Goal: Task Accomplishment & Management: Manage account settings

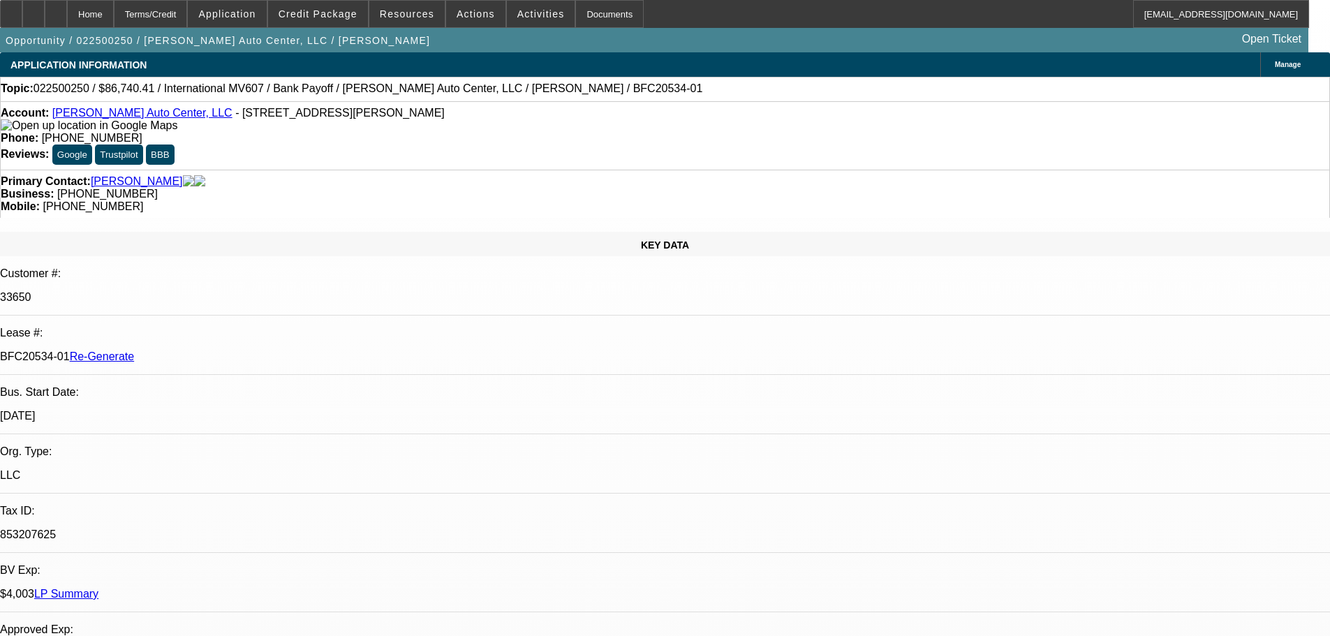
select select "4"
select select "0"
select select "2"
select select "0.1"
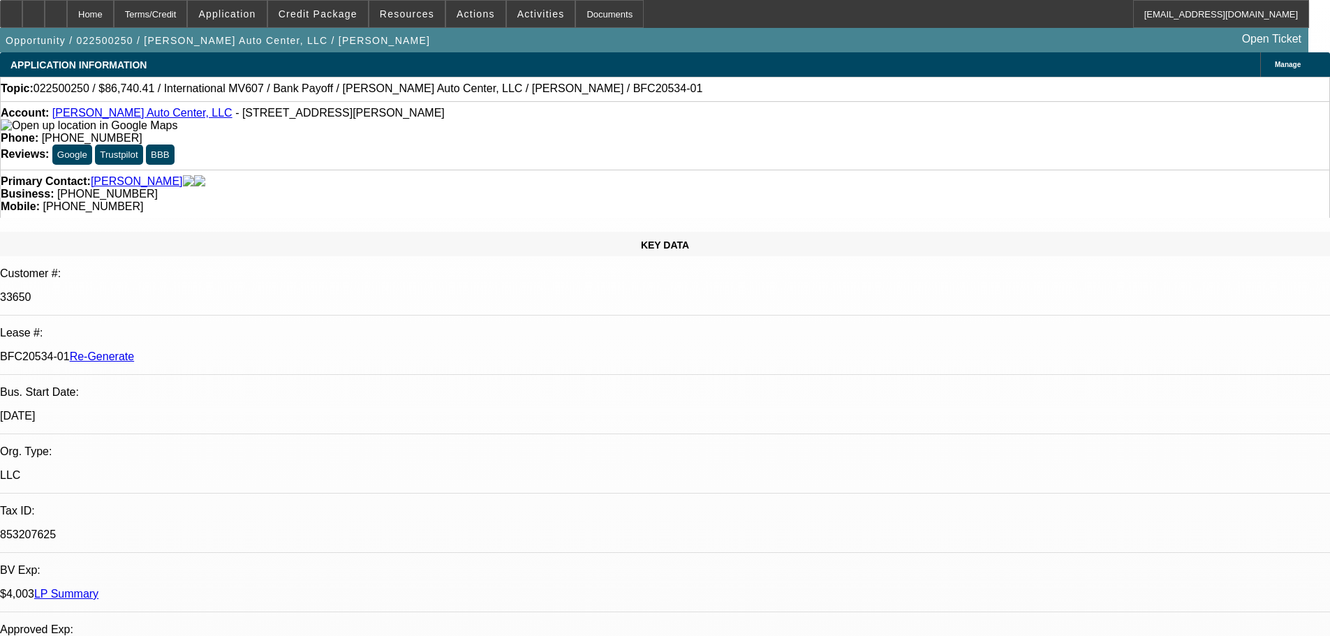
select select "4"
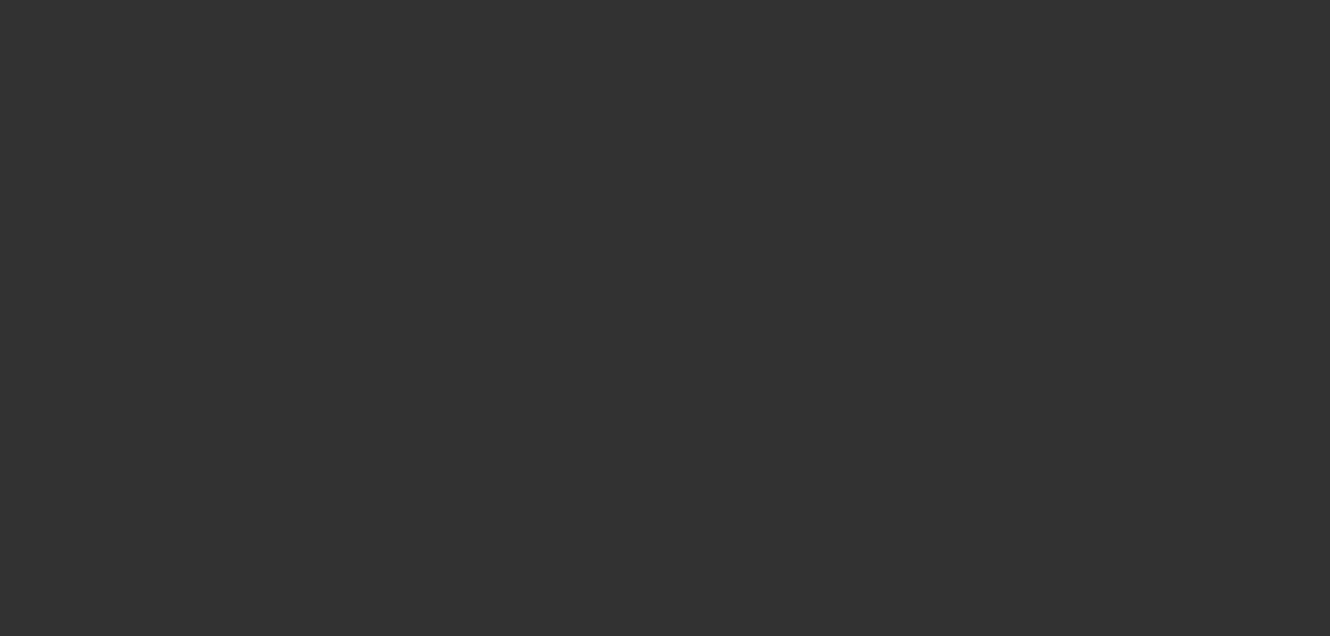
select select "4"
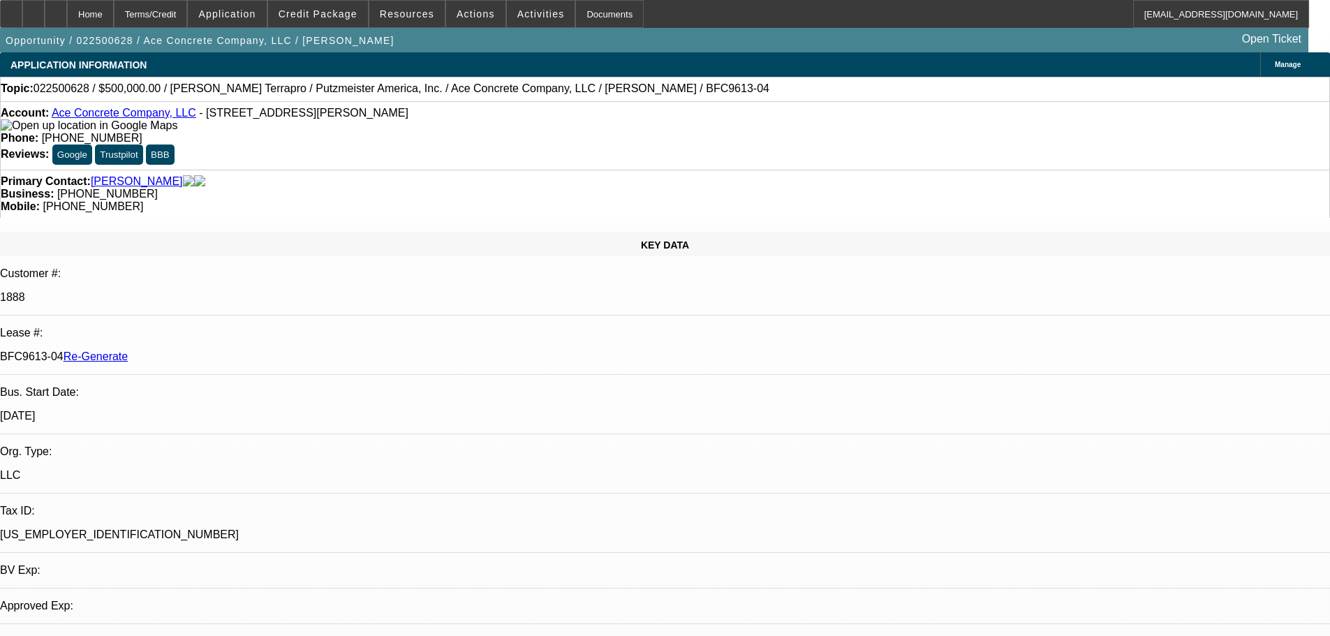
select select "0"
select select "3"
select select "0"
select select "6"
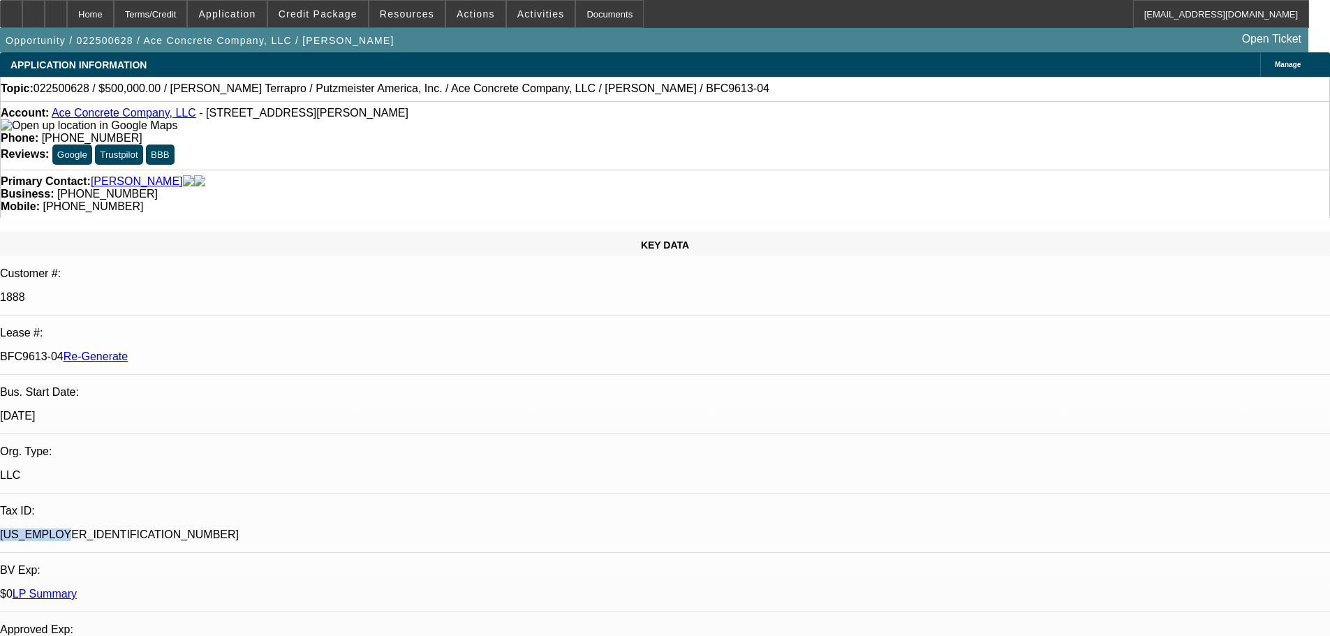
drag, startPoint x: 165, startPoint y: 291, endPoint x: 213, endPoint y: 290, distance: 48.2
click at [213, 528] on div "33-1144116" at bounding box center [665, 534] width 1330 height 13
copy p "33-1144116"
click at [217, 528] on p "33-1144116" at bounding box center [665, 534] width 1330 height 13
drag, startPoint x: 211, startPoint y: 293, endPoint x: 179, endPoint y: 294, distance: 32.1
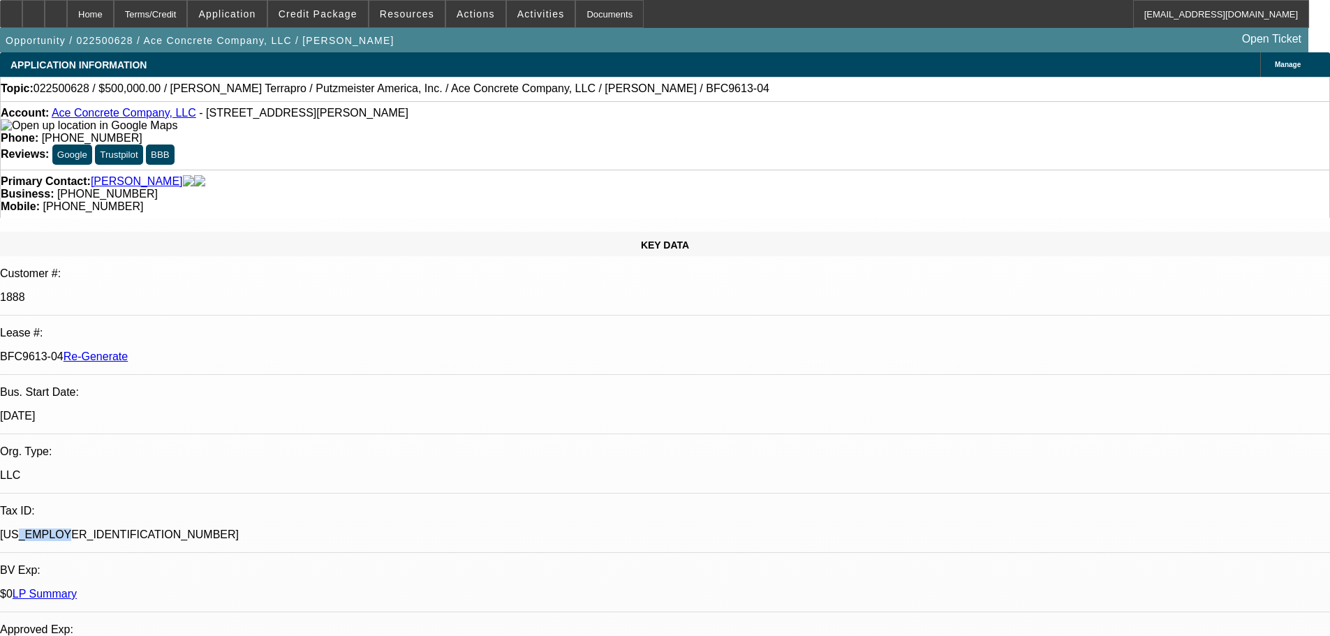
click at [179, 528] on p "33-1144116" at bounding box center [665, 534] width 1330 height 13
copy p "1144116"
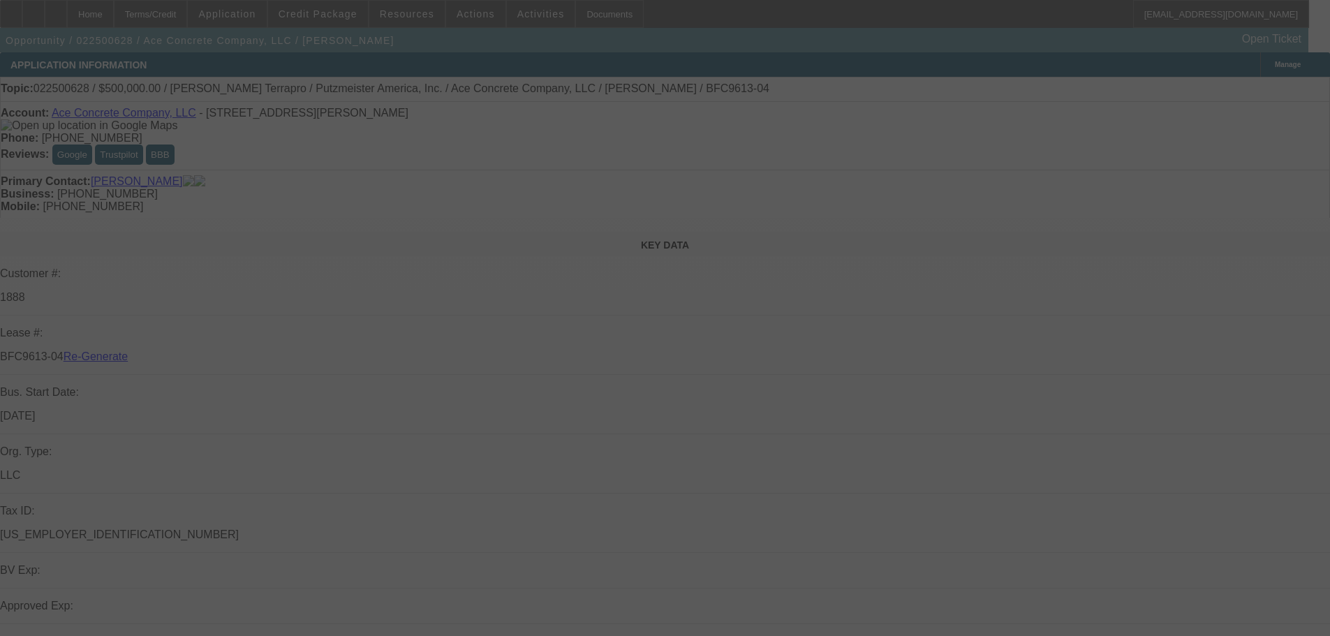
select select "4"
click at [530, 8] on div at bounding box center [665, 318] width 1330 height 636
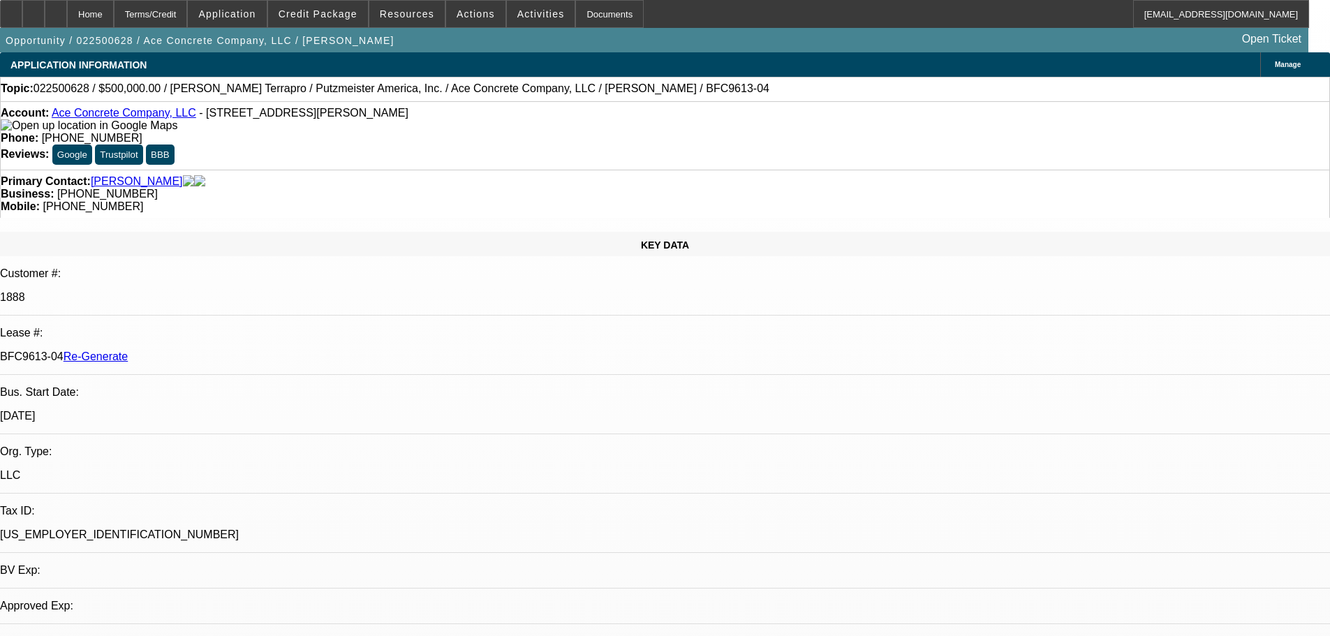
select select "0"
select select "1"
select select "3"
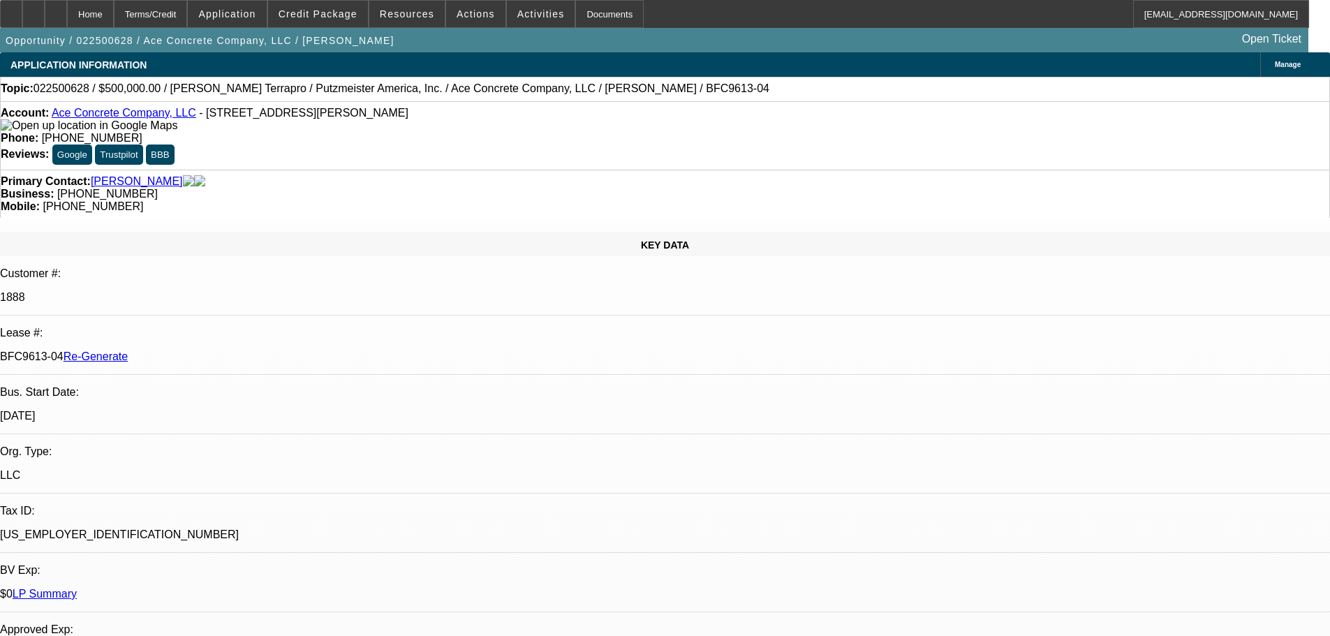
select select "6"
click at [530, 8] on span "Activities" at bounding box center [540, 13] width 47 height 11
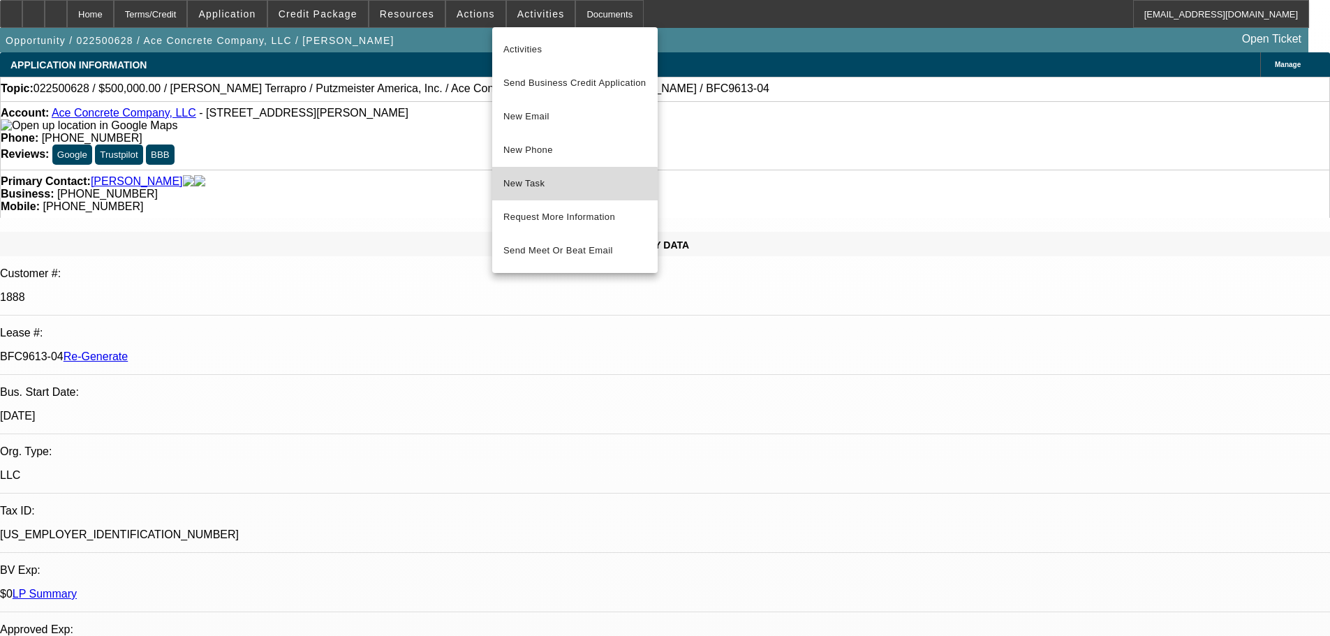
click at [551, 193] on button "New Task" at bounding box center [574, 183] width 165 height 33
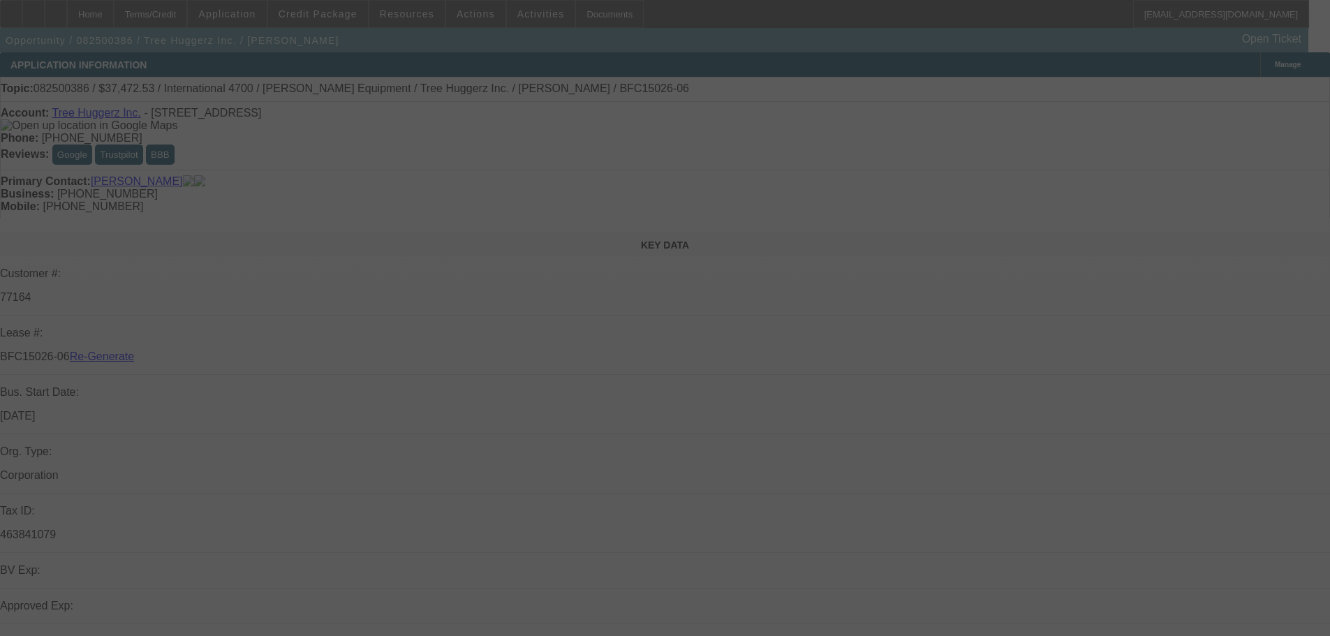
select select "4"
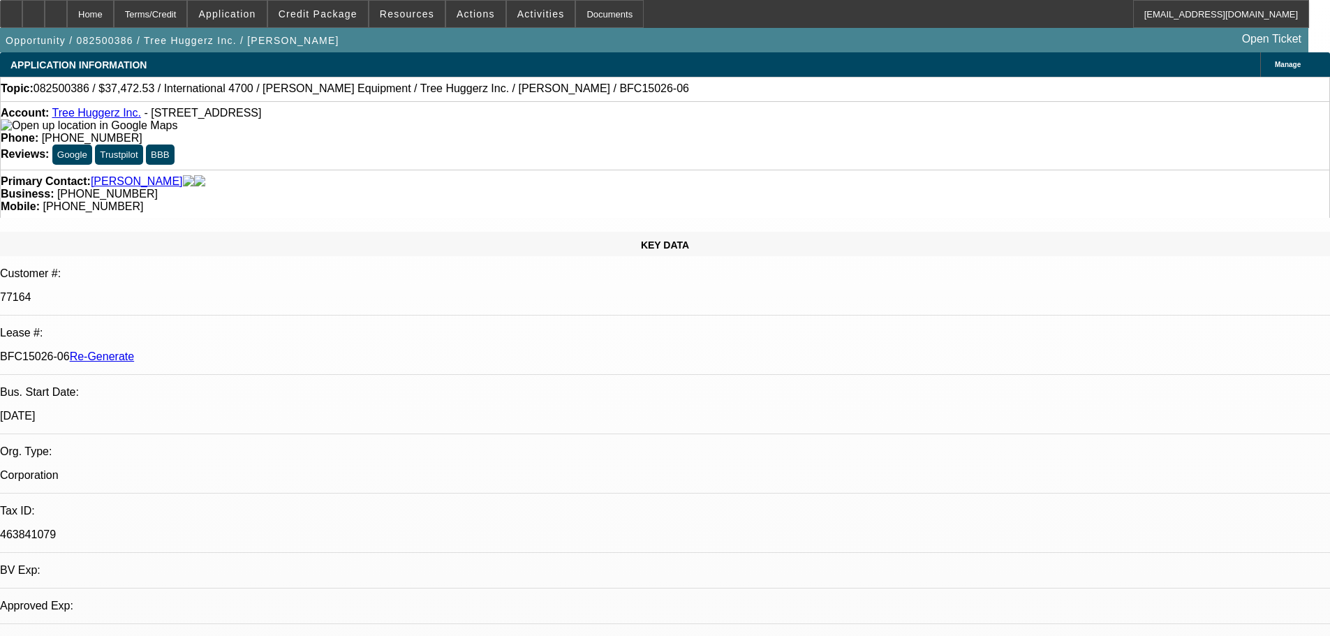
select select "0"
select select "1"
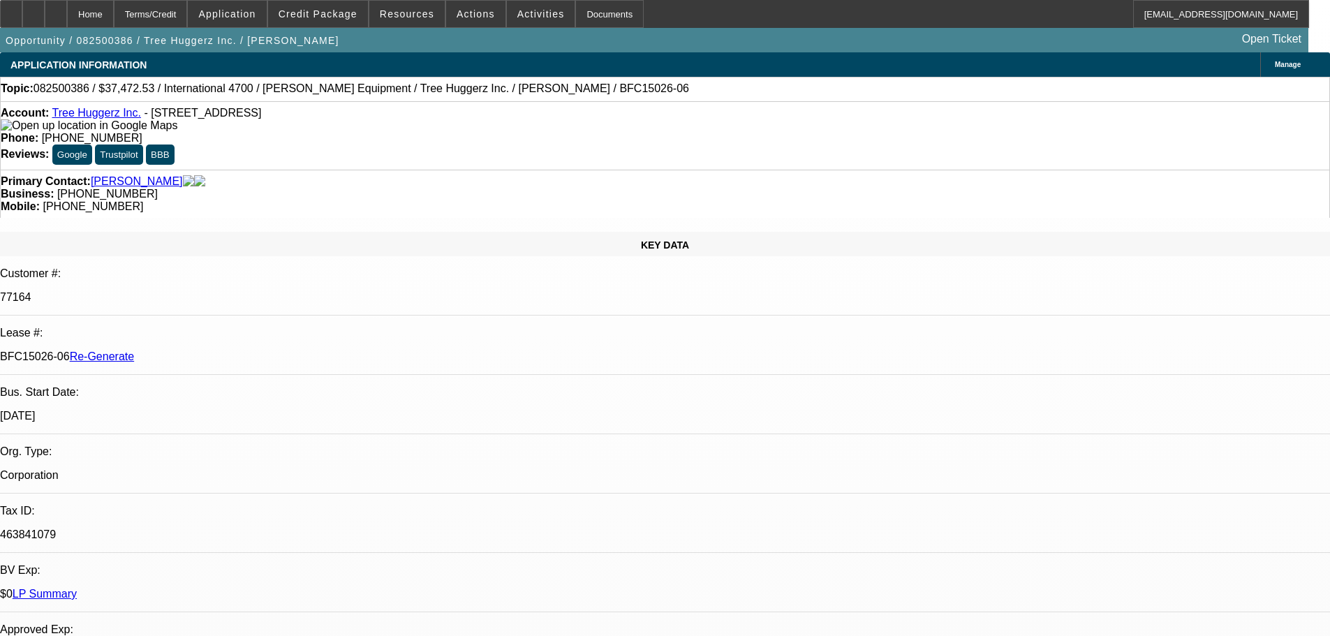
select select "6"
drag, startPoint x: 154, startPoint y: 234, endPoint x: 222, endPoint y: 237, distance: 68.4
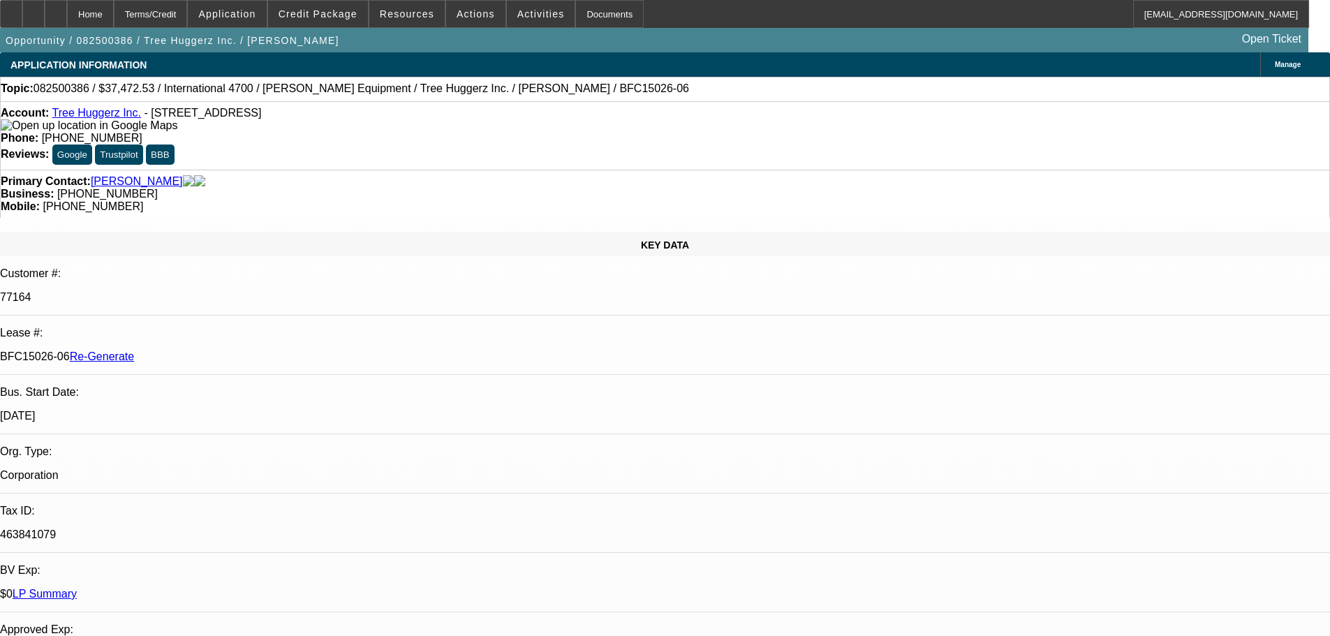
click at [222, 327] on div "Lease #: BFC15026-06 Re-Generate" at bounding box center [665, 351] width 1330 height 48
copy div "BFC15026-06"
click at [517, 15] on span "Activities" at bounding box center [540, 13] width 47 height 11
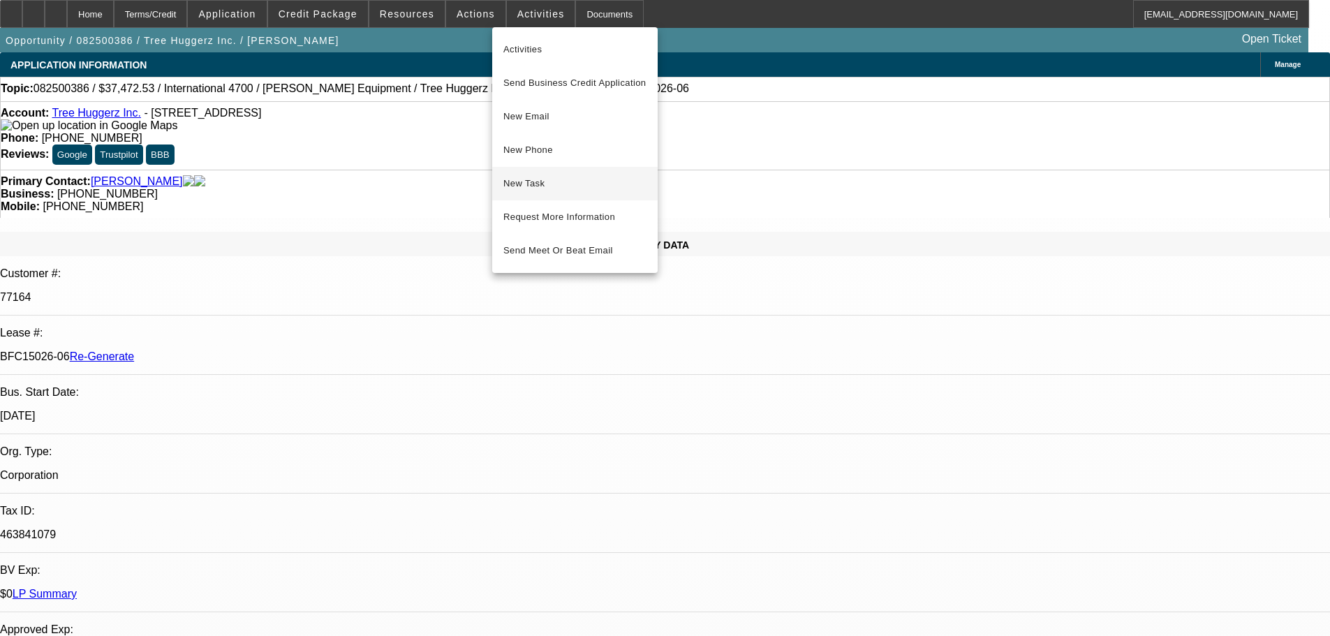
drag, startPoint x: 541, startPoint y: 115, endPoint x: 537, endPoint y: 178, distance: 63.0
click at [537, 178] on div "Activities Send Business Credit Application New Email New Phone New Task Reques…" at bounding box center [574, 150] width 165 height 234
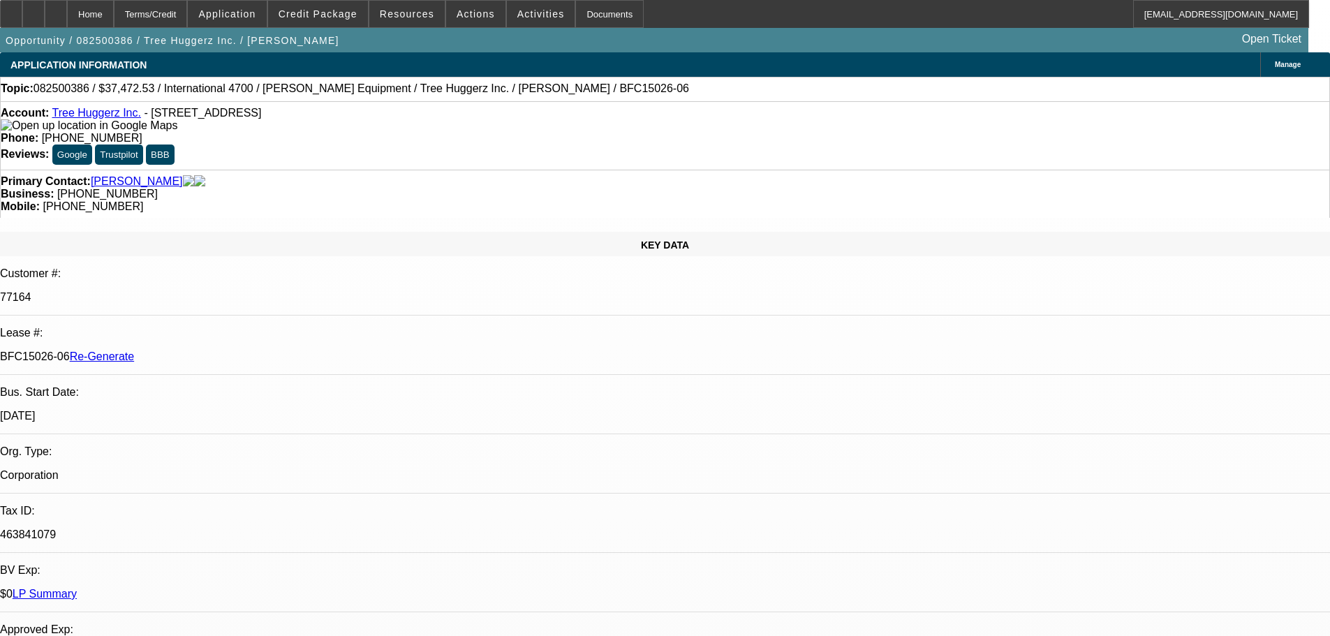
click at [537, 20] on span at bounding box center [541, 13] width 68 height 33
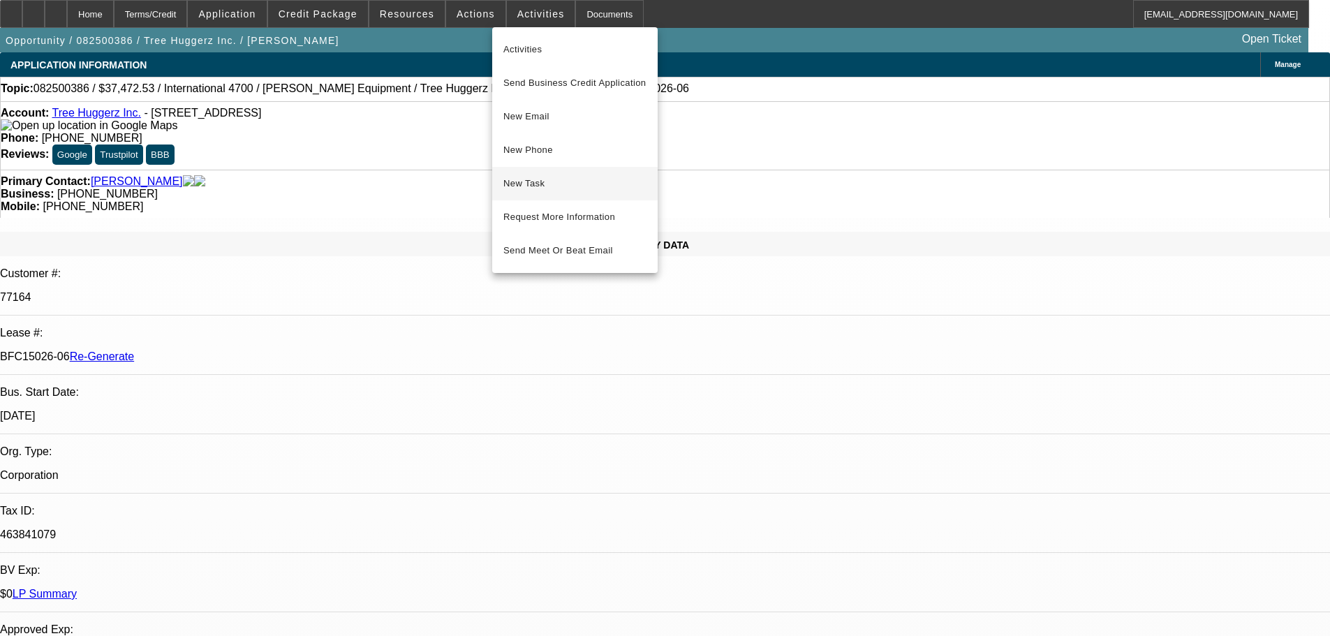
click at [532, 182] on span "New Task" at bounding box center [574, 183] width 143 height 17
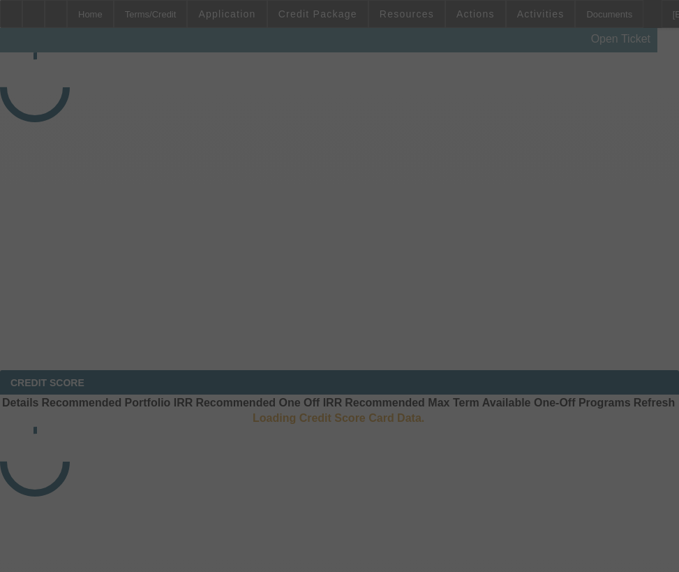
select select "4"
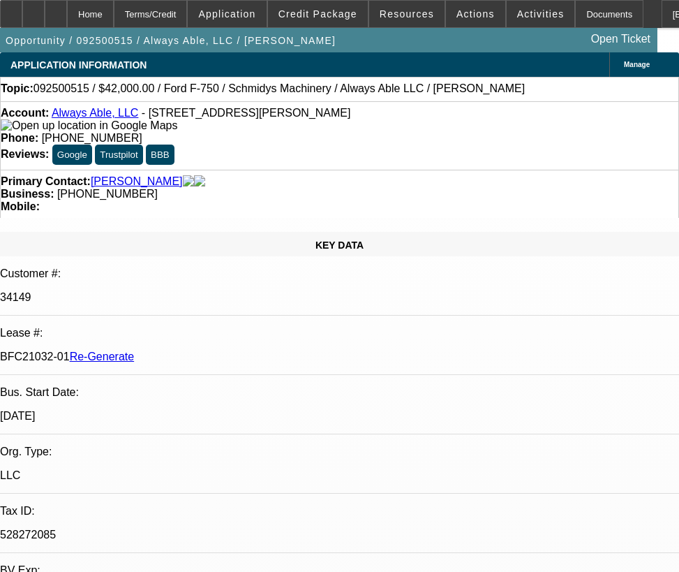
select select "0"
select select "6"
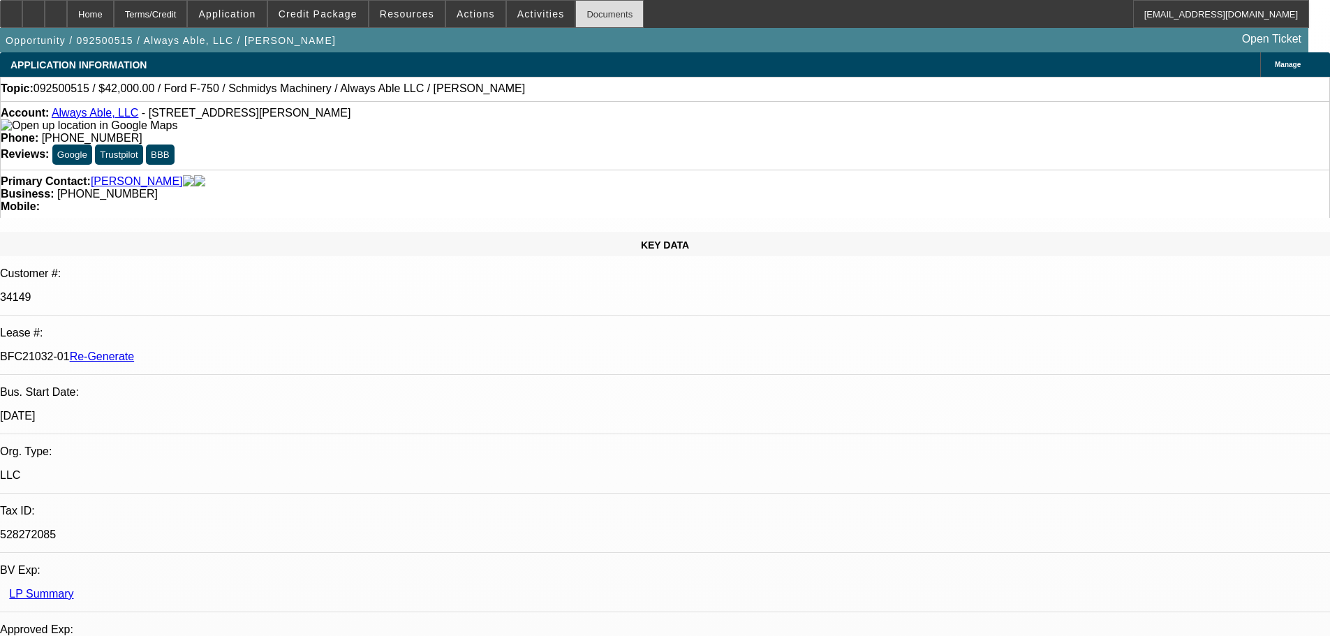
click at [600, 14] on div "Documents" at bounding box center [609, 14] width 68 height 28
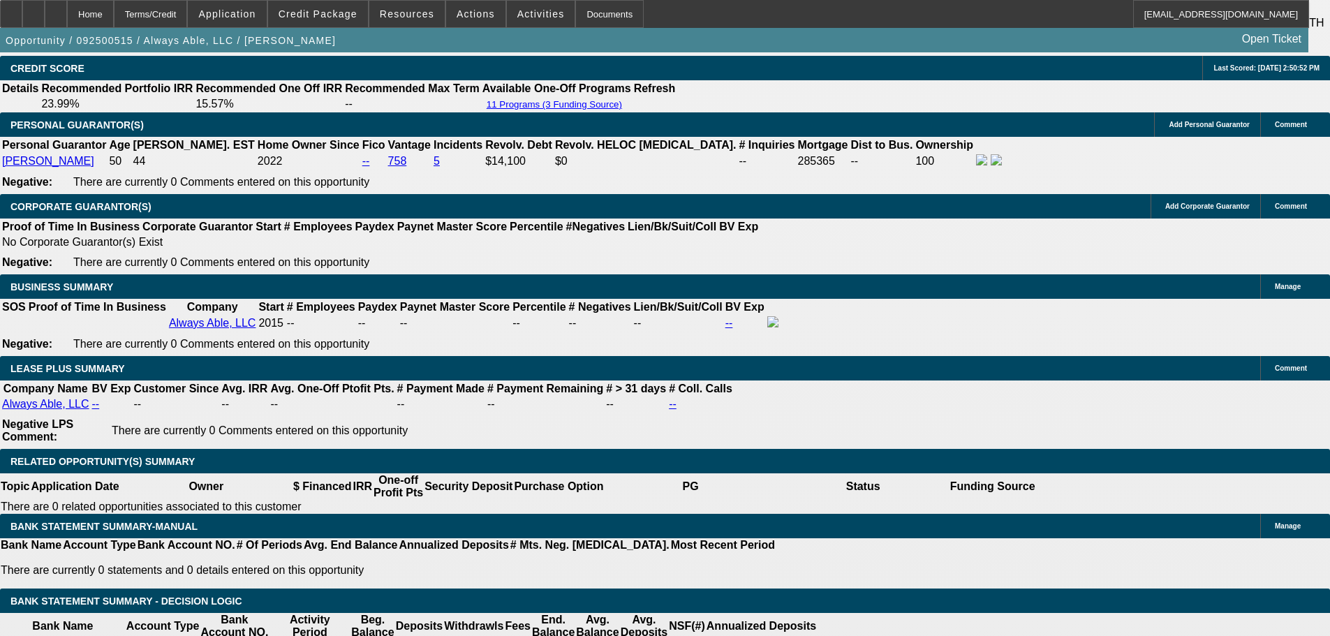
scroll to position [2443, 0]
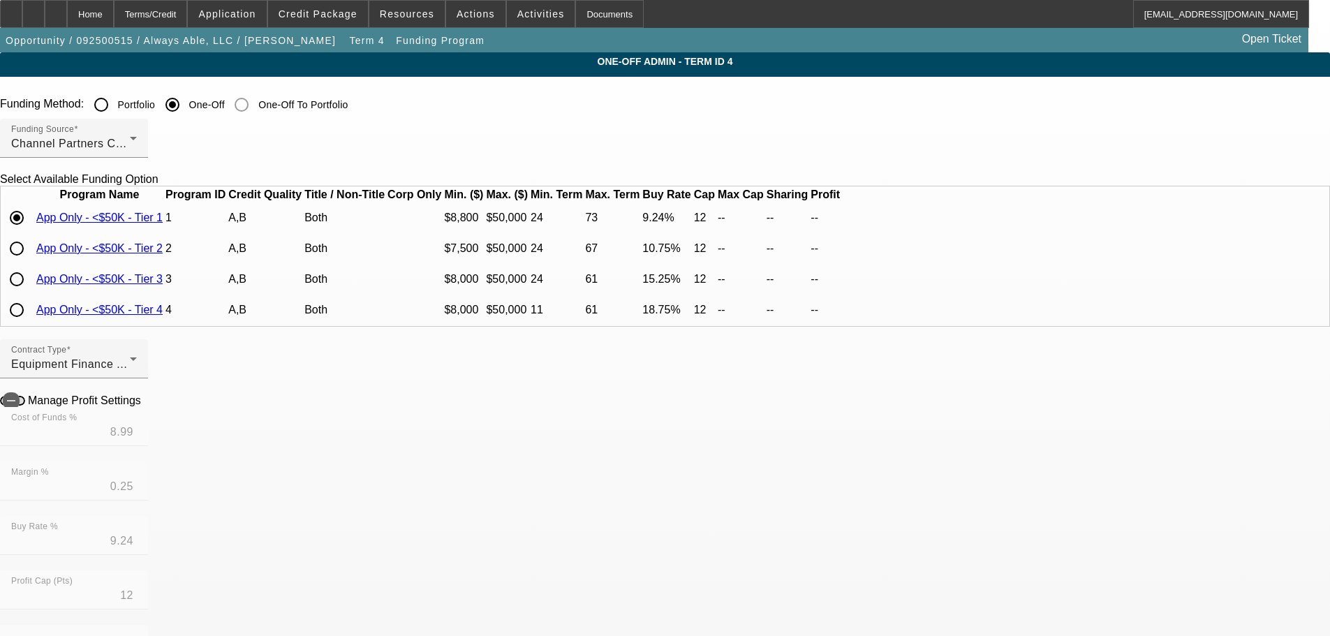
scroll to position [25, 0]
click at [423, 18] on span "Resources" at bounding box center [407, 13] width 54 height 11
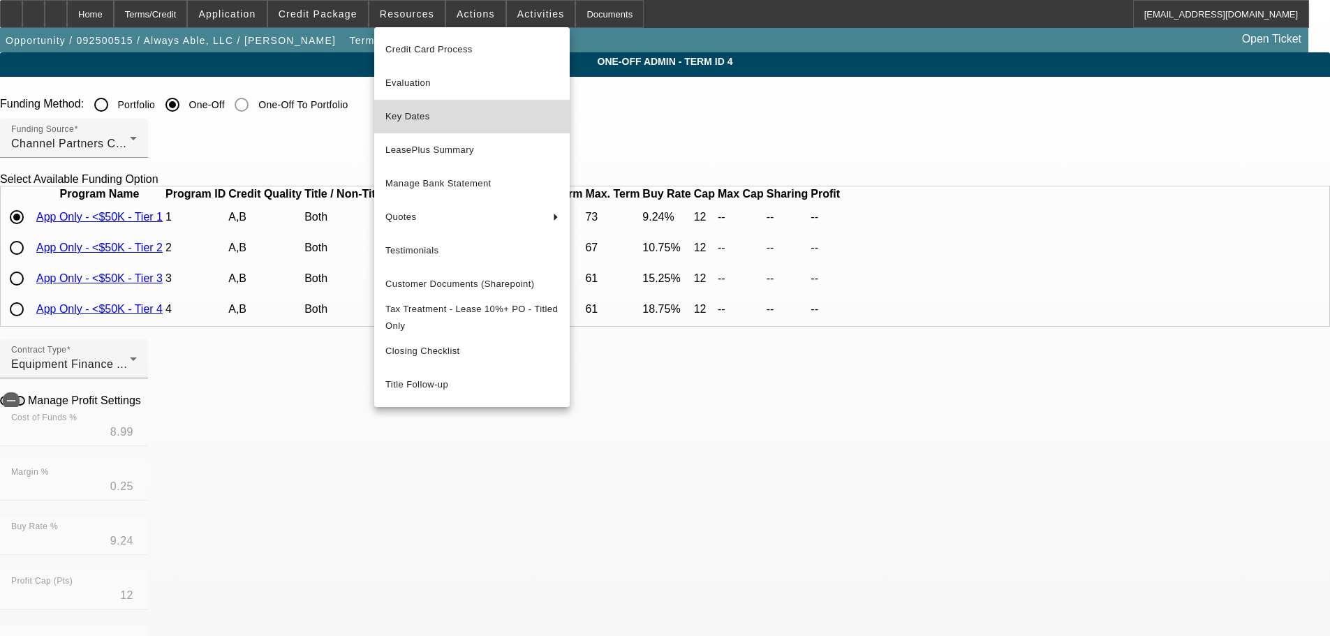
click at [425, 119] on span "Key Dates" at bounding box center [471, 116] width 173 height 17
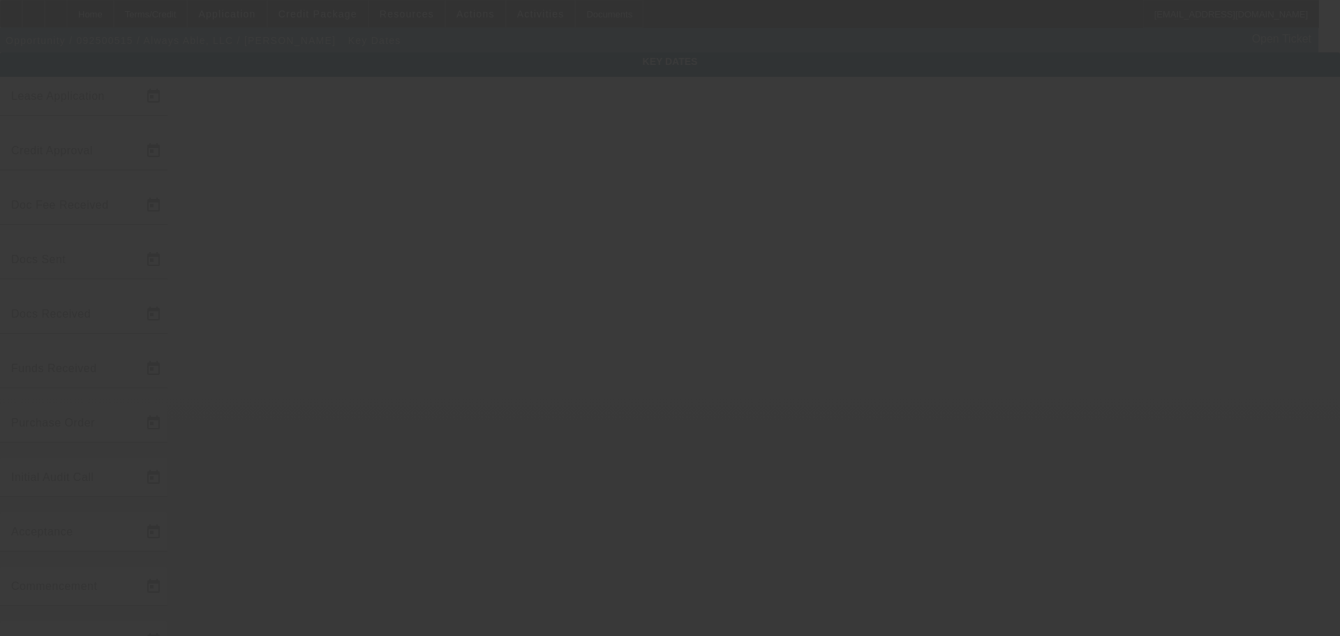
type input "9/23/2025"
type input "9/24/2025"
type input "9/30/2025"
type input "9/26/2025"
type input "9/29/2025"
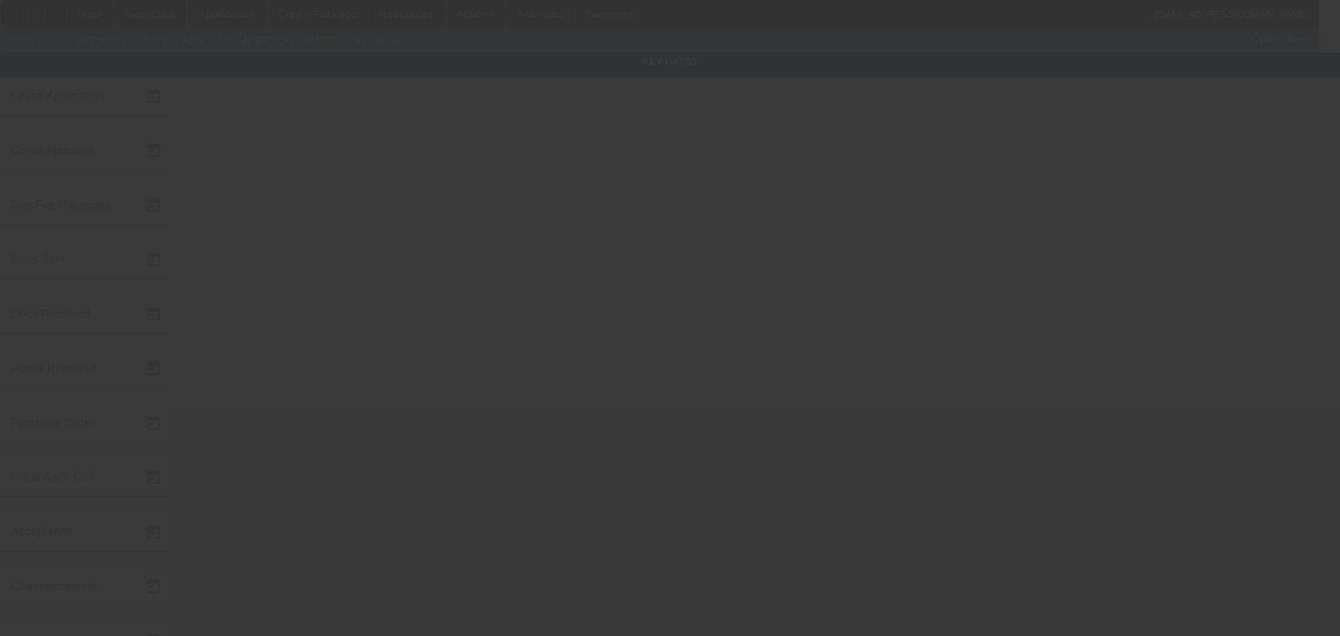
type input "9/30/2025"
type input "10/1/2025"
type input "11/1/2025"
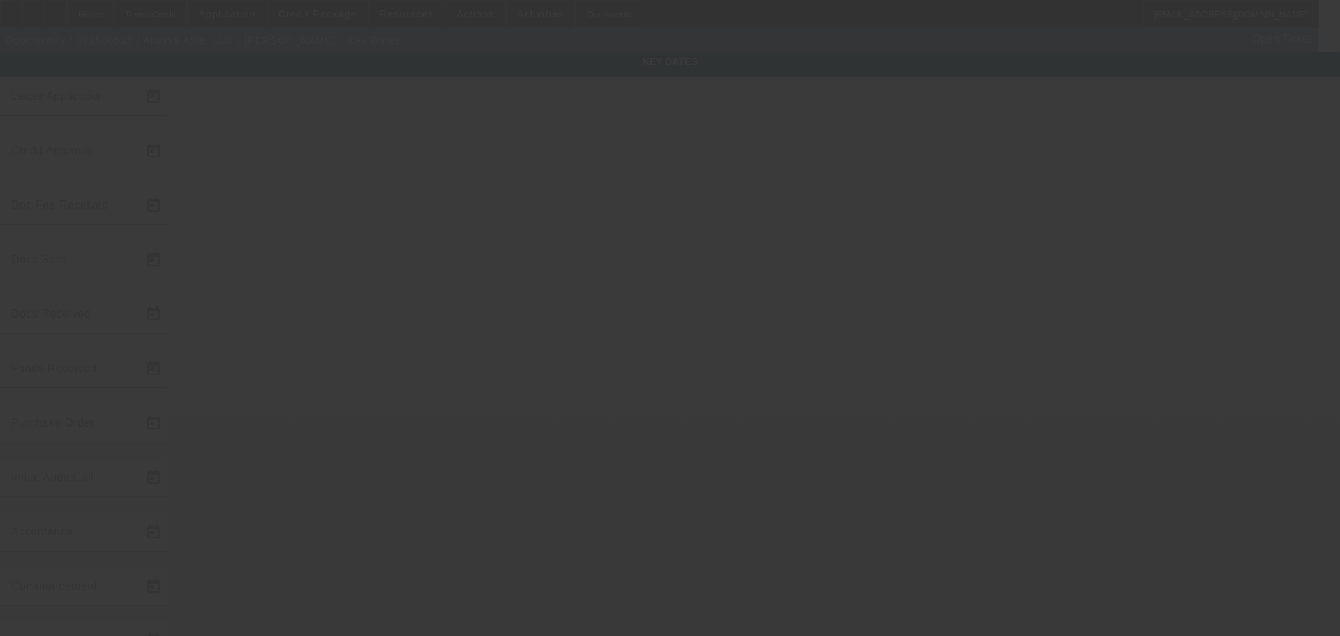
type input "12/1/2025"
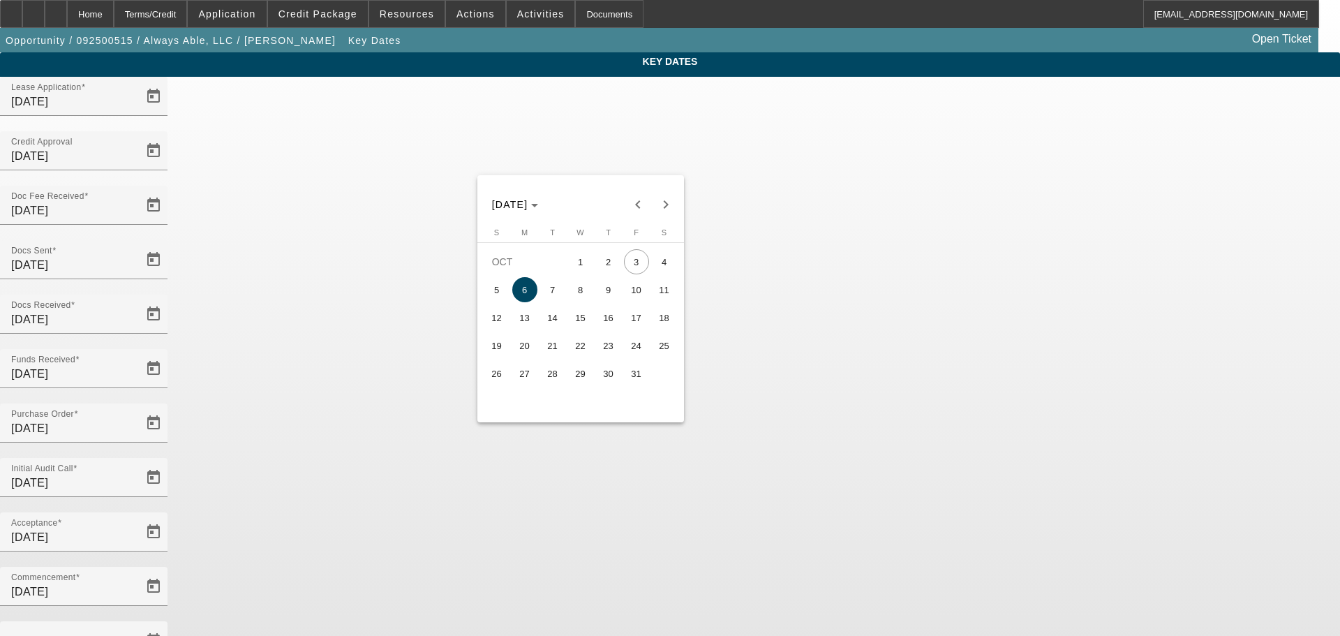
drag, startPoint x: 560, startPoint y: 286, endPoint x: 544, endPoint y: 289, distance: 17.0
click at [544, 289] on span "7" at bounding box center [552, 289] width 25 height 25
type input "10/7/2025"
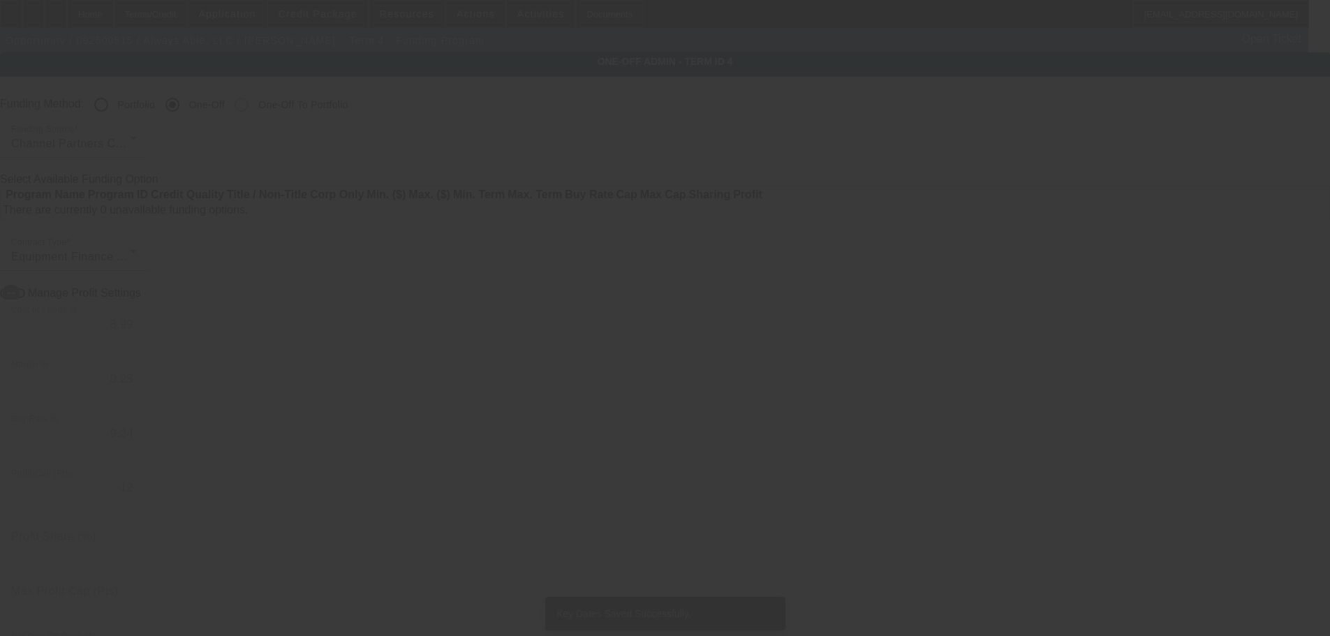
radio input "true"
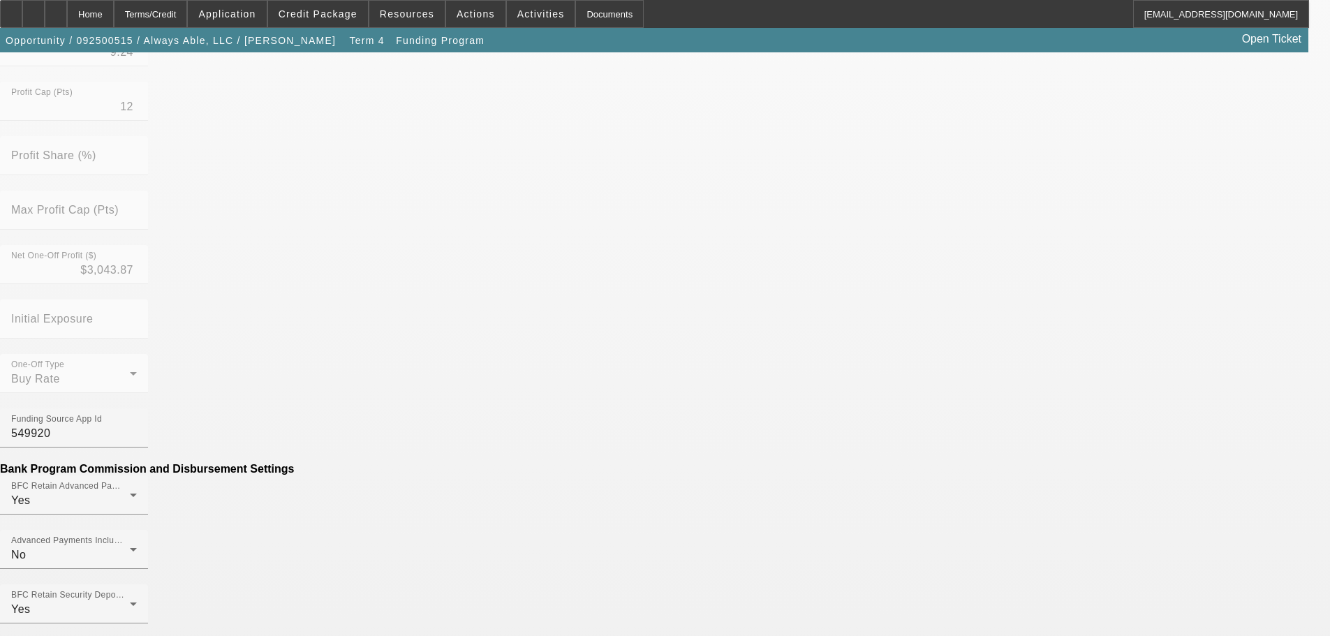
scroll to position [595, 0]
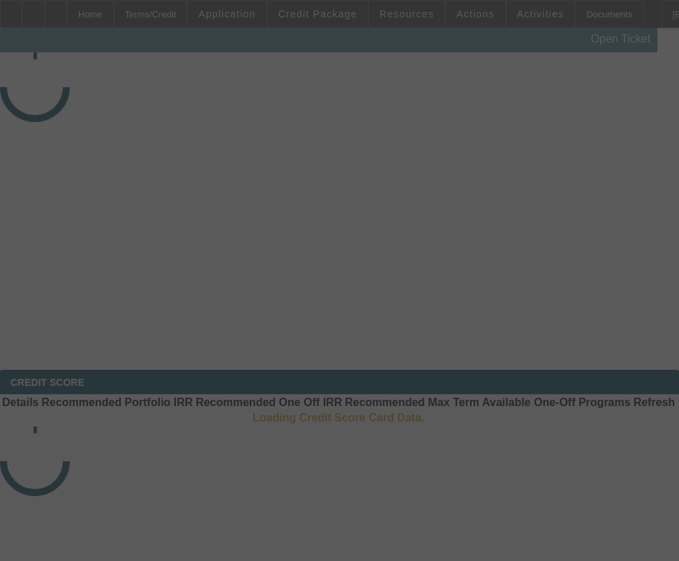
select select "4"
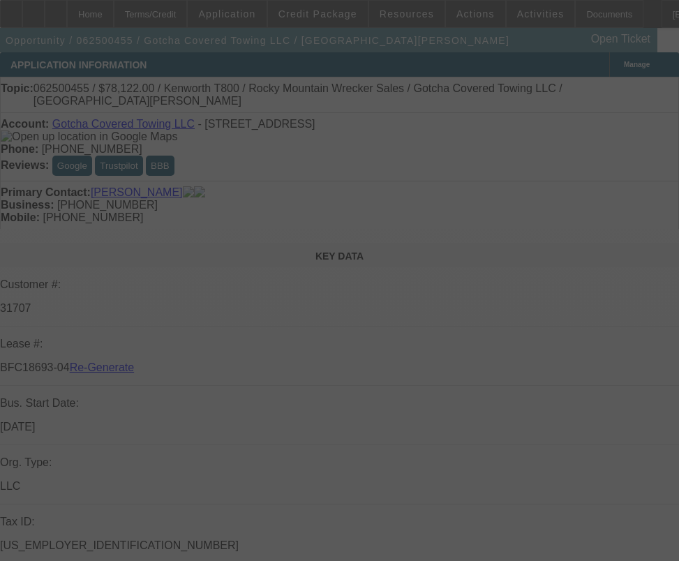
select select "0"
select select "3"
select select "0.1"
select select "4"
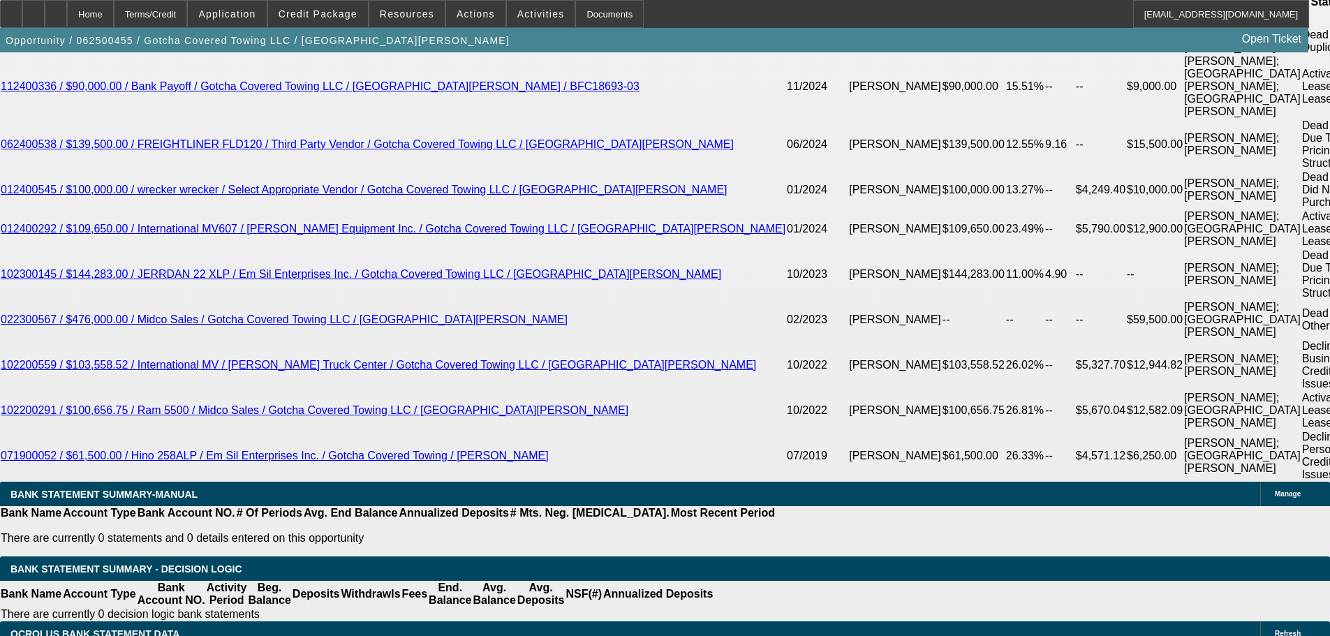
scroll to position [2652, 0]
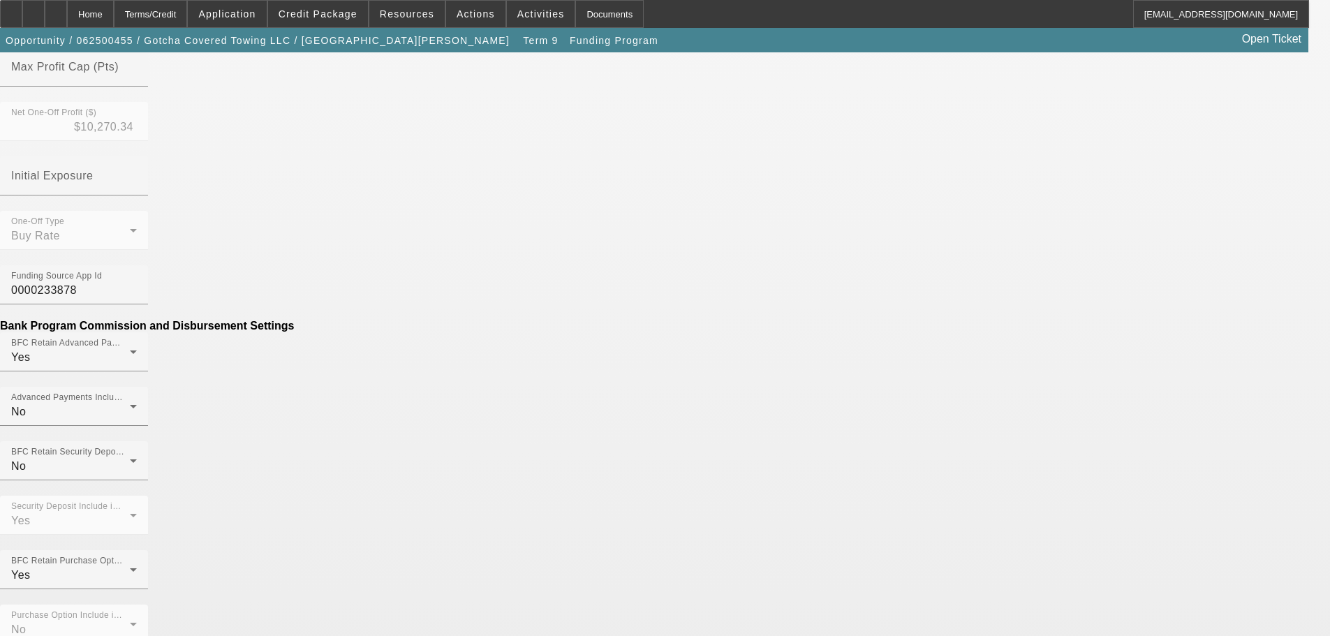
scroll to position [768, 0]
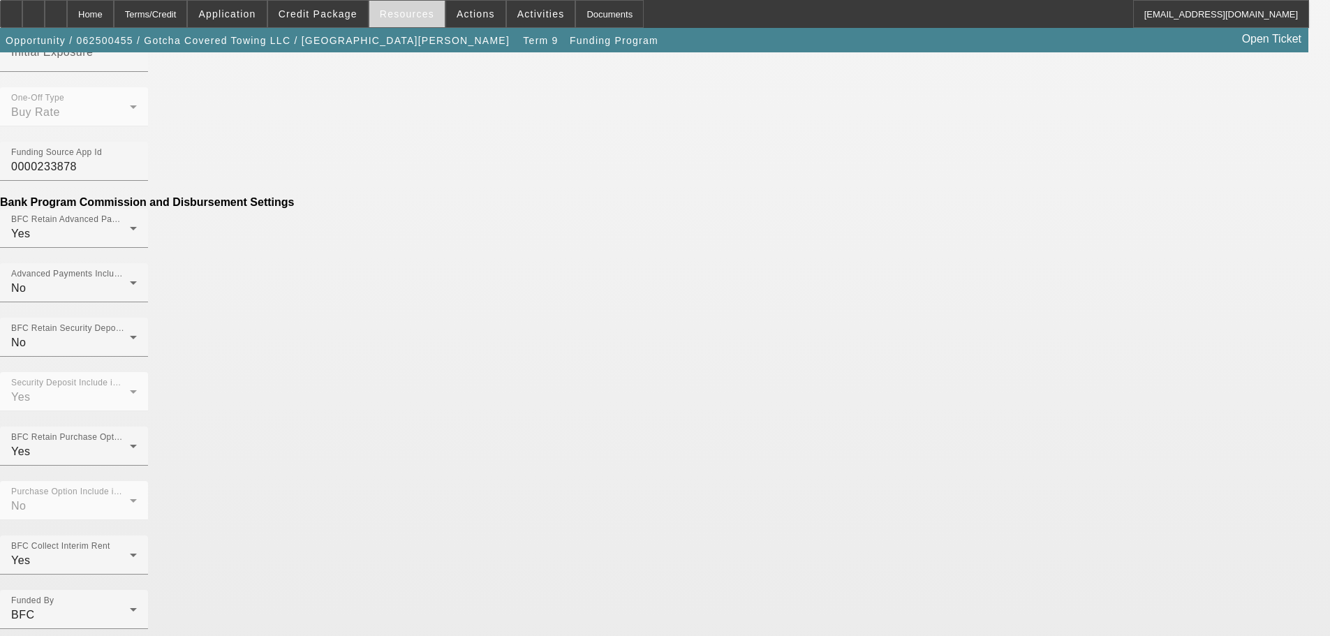
click at [403, 14] on span "Resources" at bounding box center [407, 13] width 54 height 11
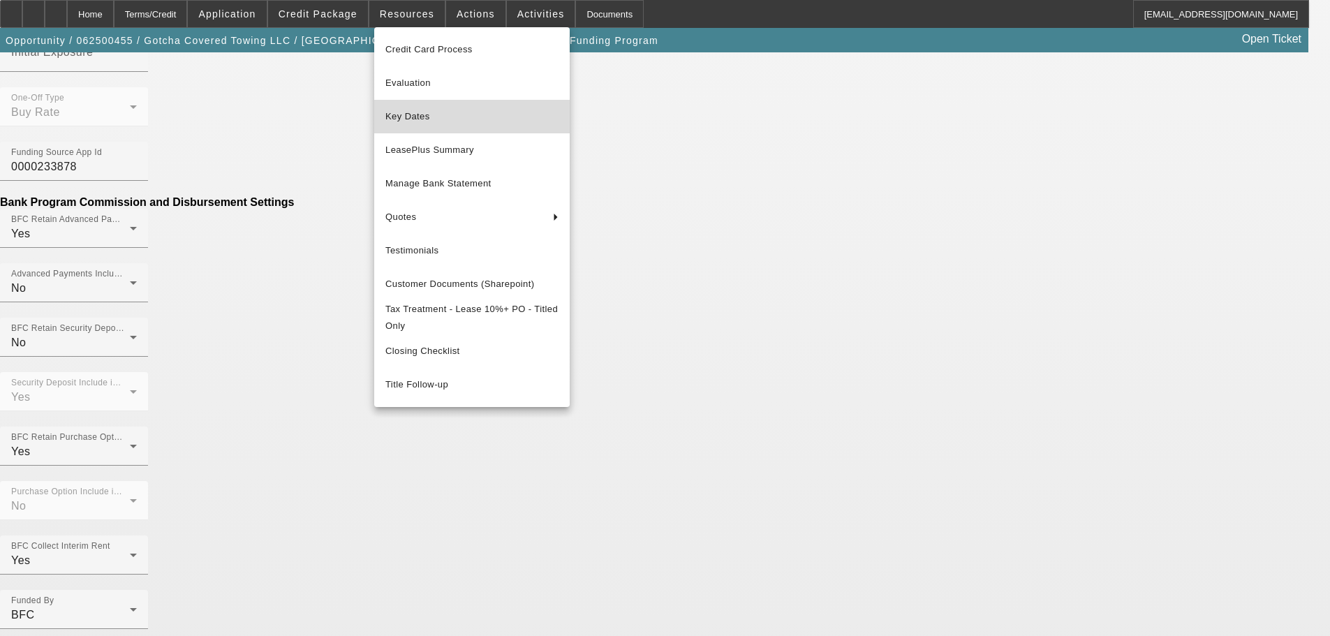
click at [447, 116] on span "Key Dates" at bounding box center [471, 116] width 173 height 17
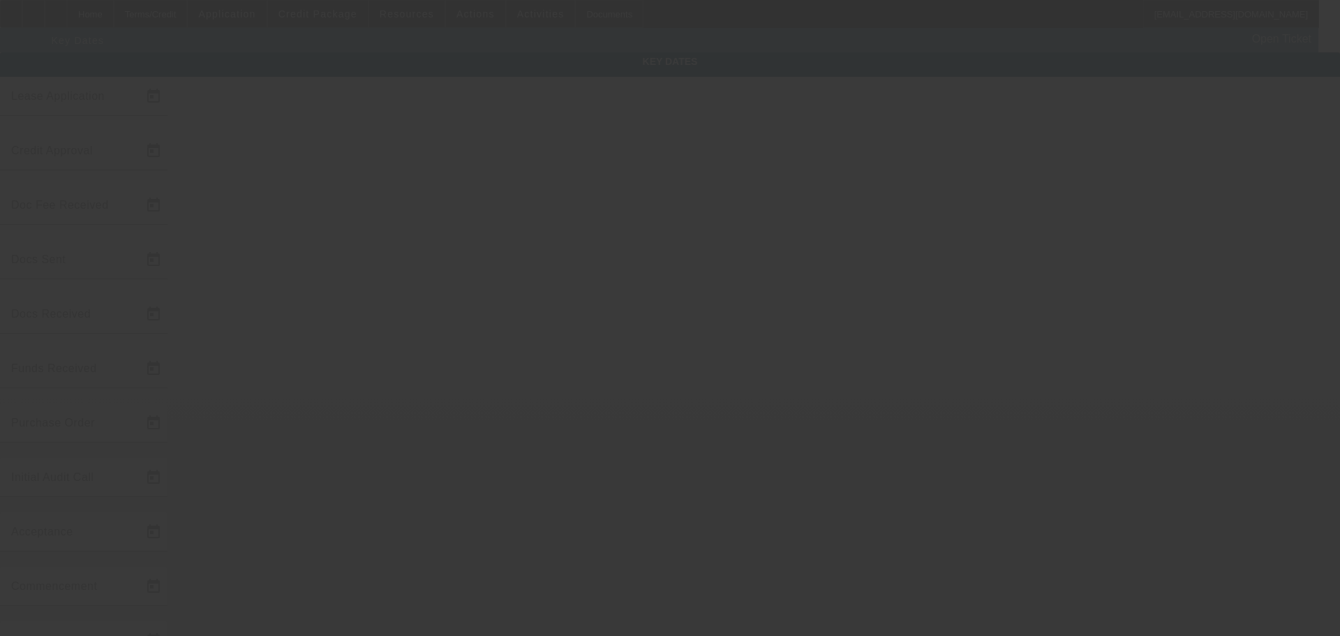
type input "6/18/2025"
type input "9/29/2025"
type input "9/30/2025"
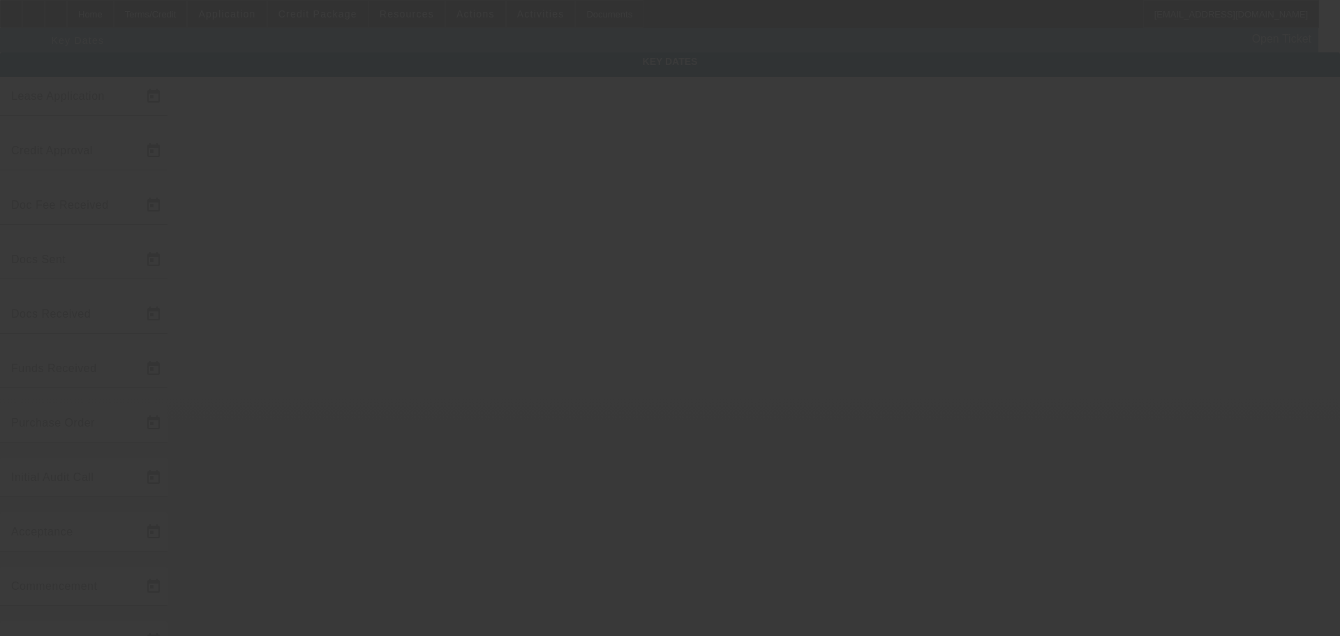
type input "9/30/2025"
type input "10/1/2025"
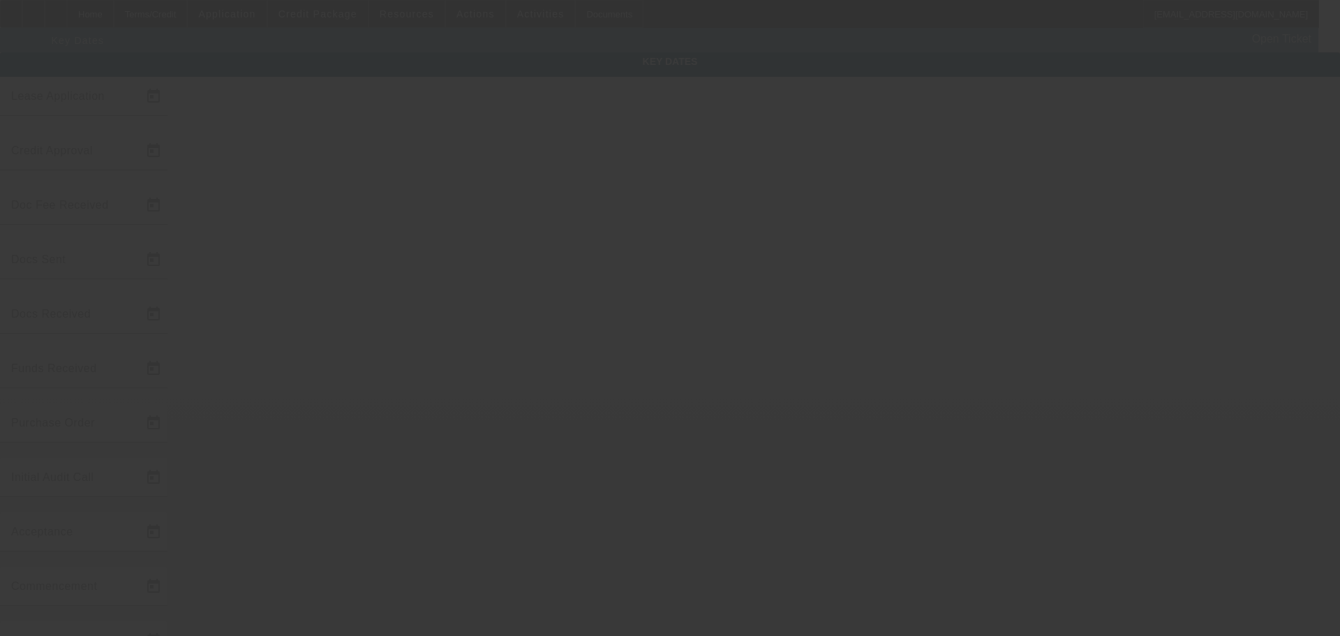
type input "11/1/2025"
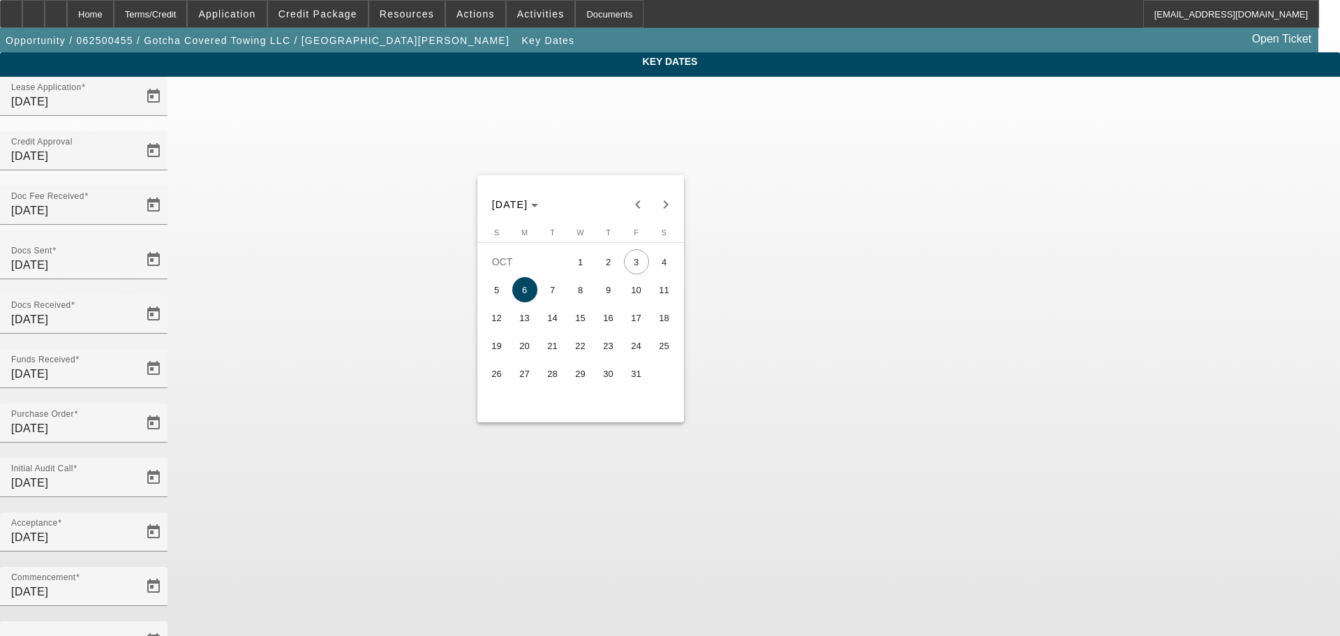
click at [578, 324] on span "15" at bounding box center [580, 317] width 25 height 25
type input "10/15/2025"
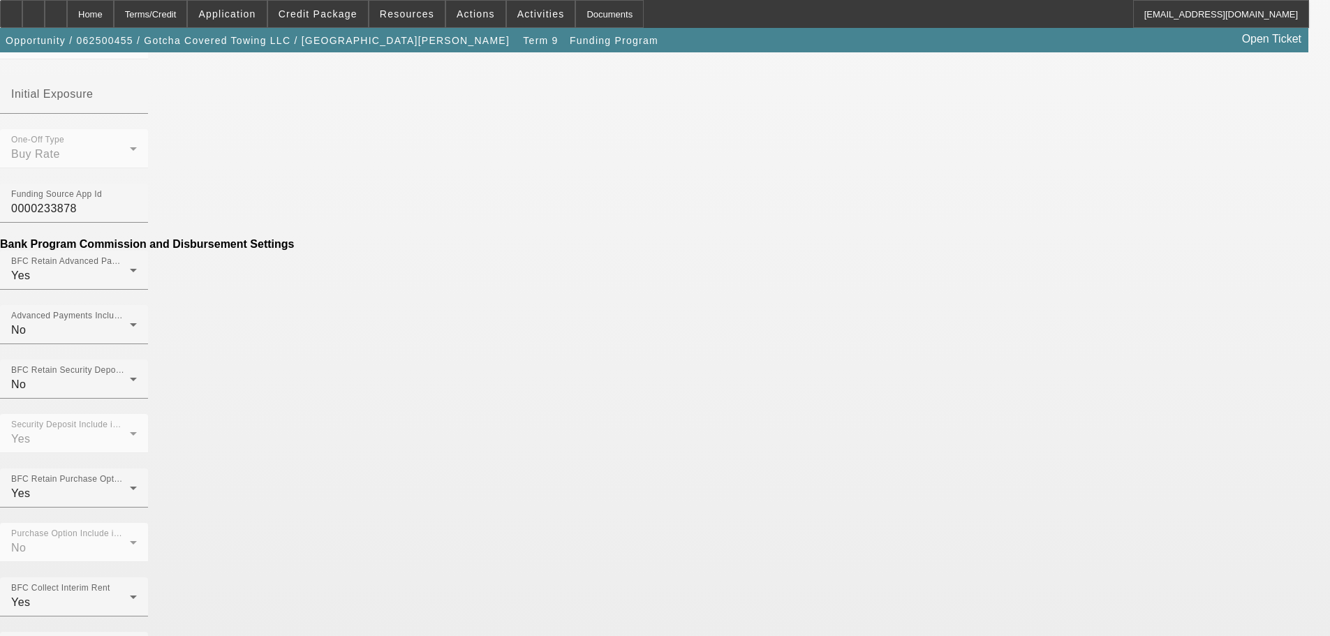
scroll to position [628, 0]
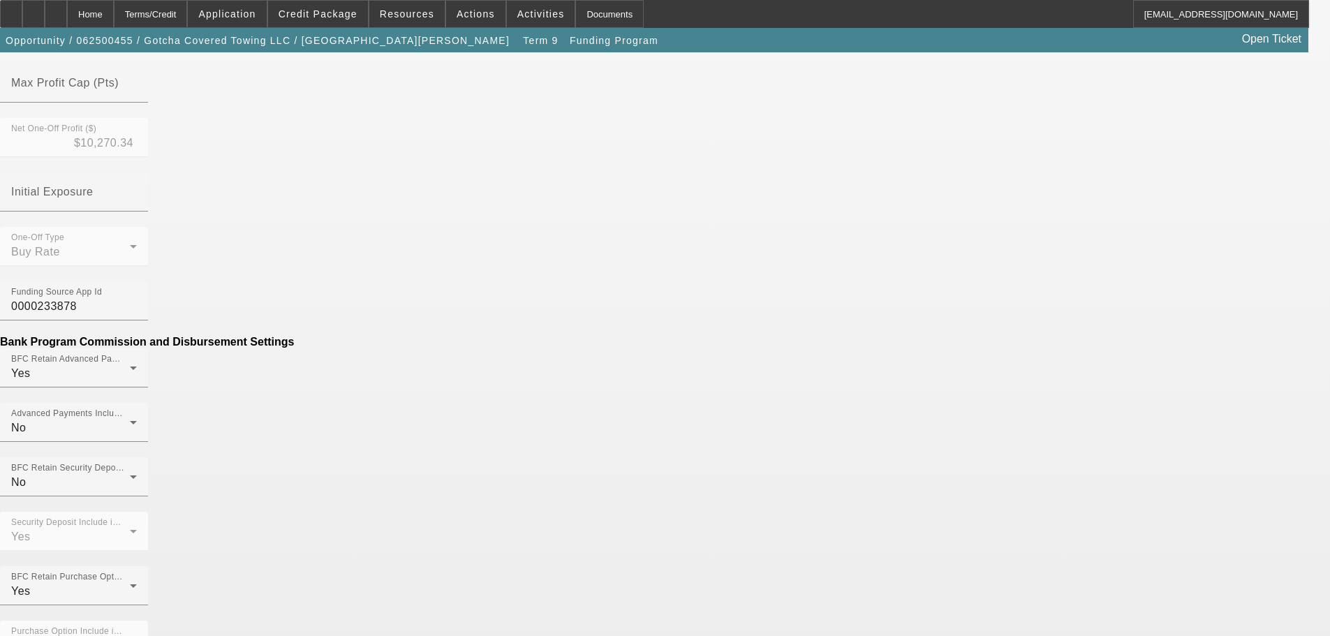
scroll to position [734, 0]
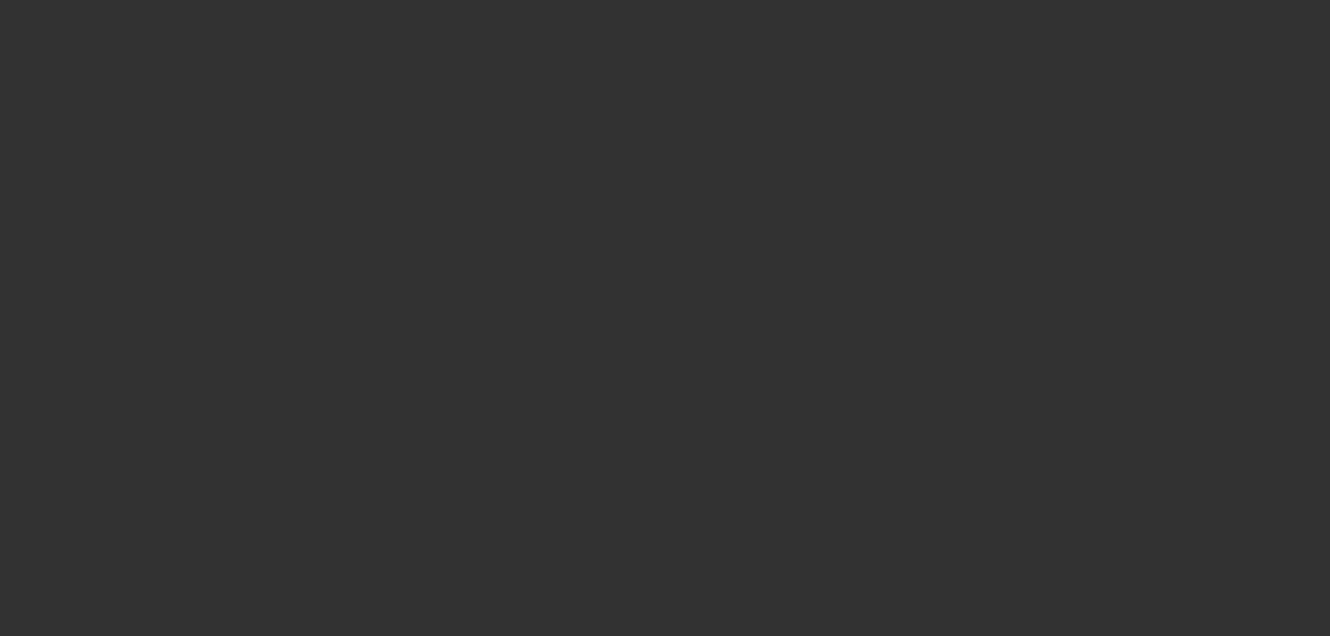
radio input "true"
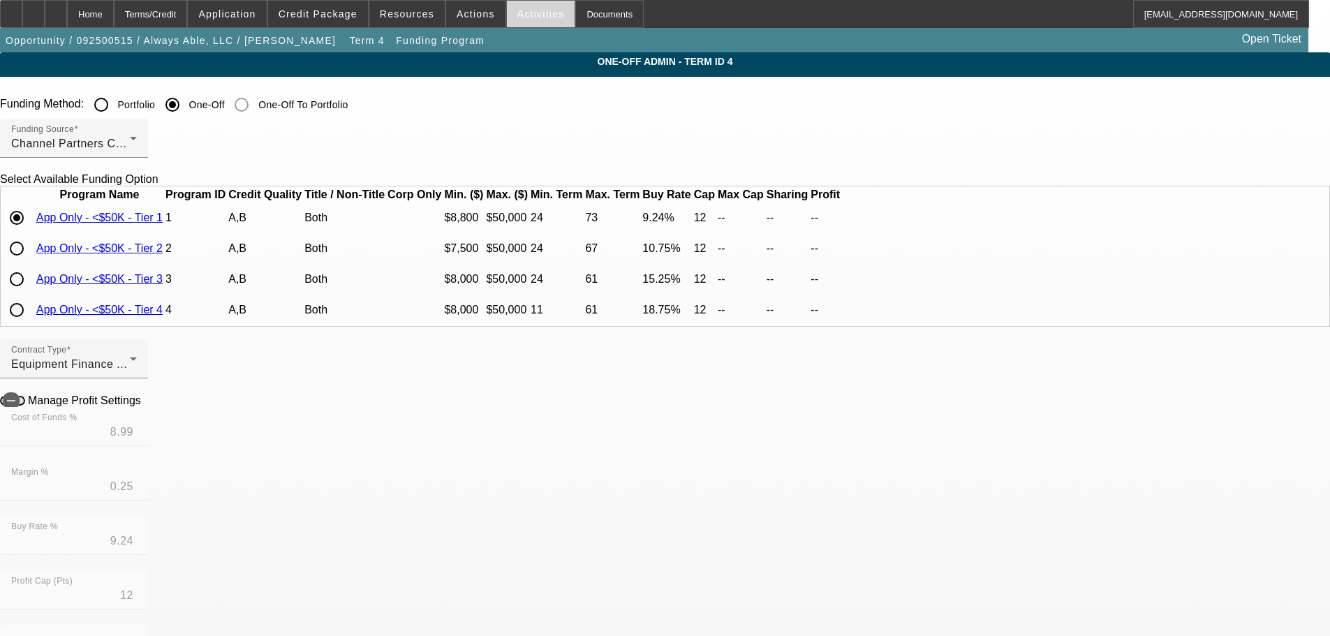
click at [507, 12] on span at bounding box center [541, 13] width 68 height 33
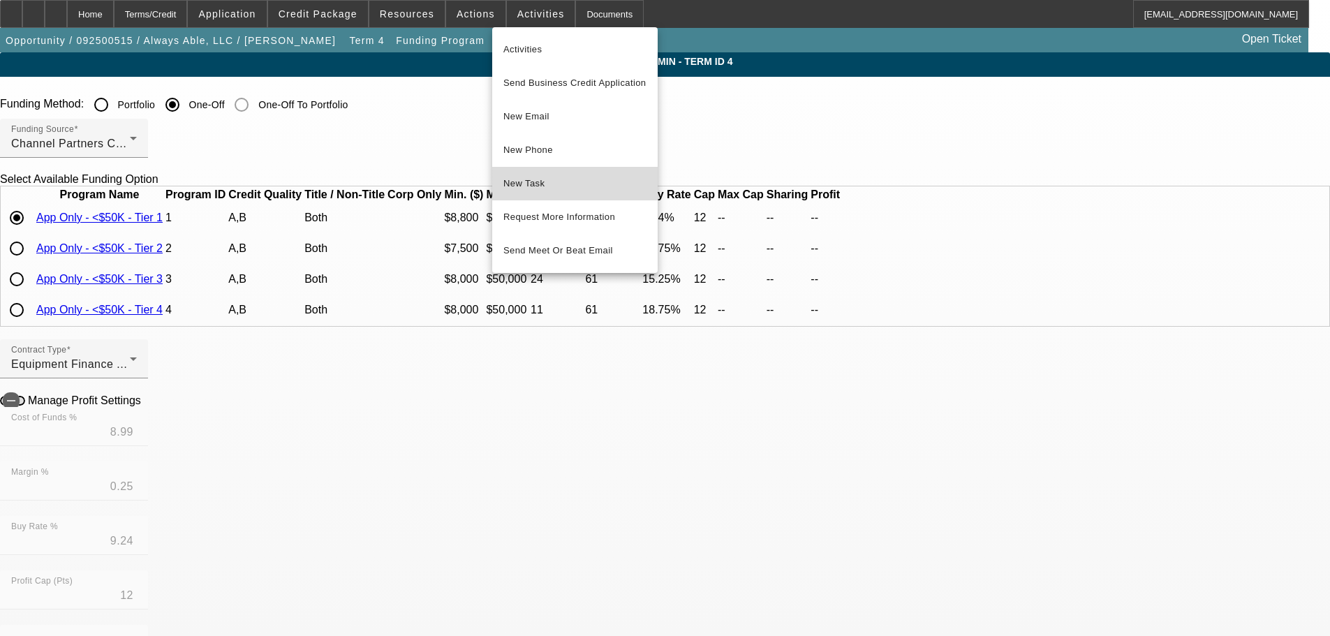
click at [536, 181] on span "New Task" at bounding box center [574, 183] width 143 height 17
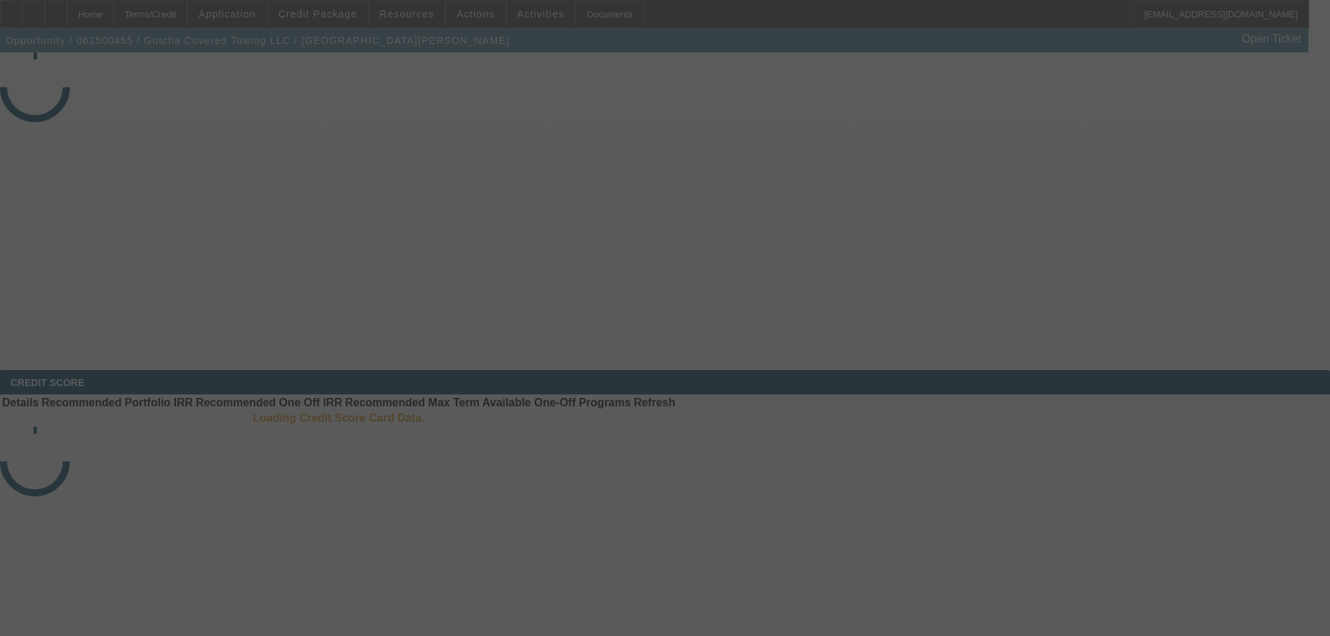
select select "4"
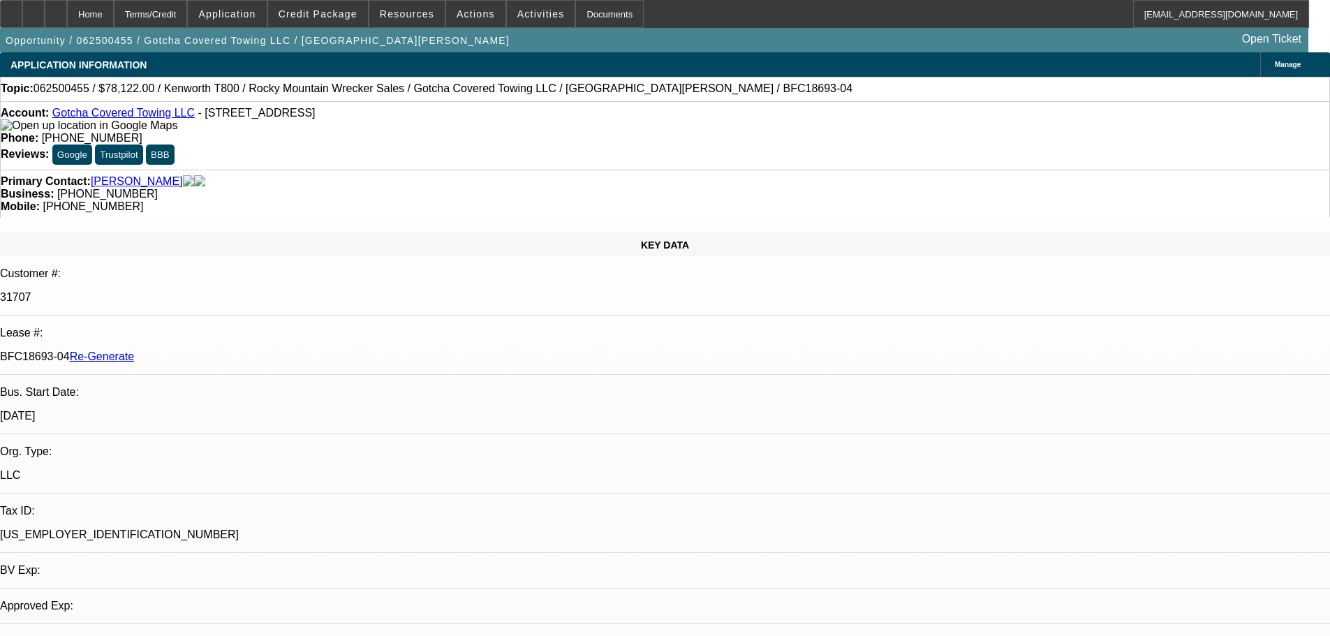
select select "0"
select select "0.1"
select select "1"
select select "3"
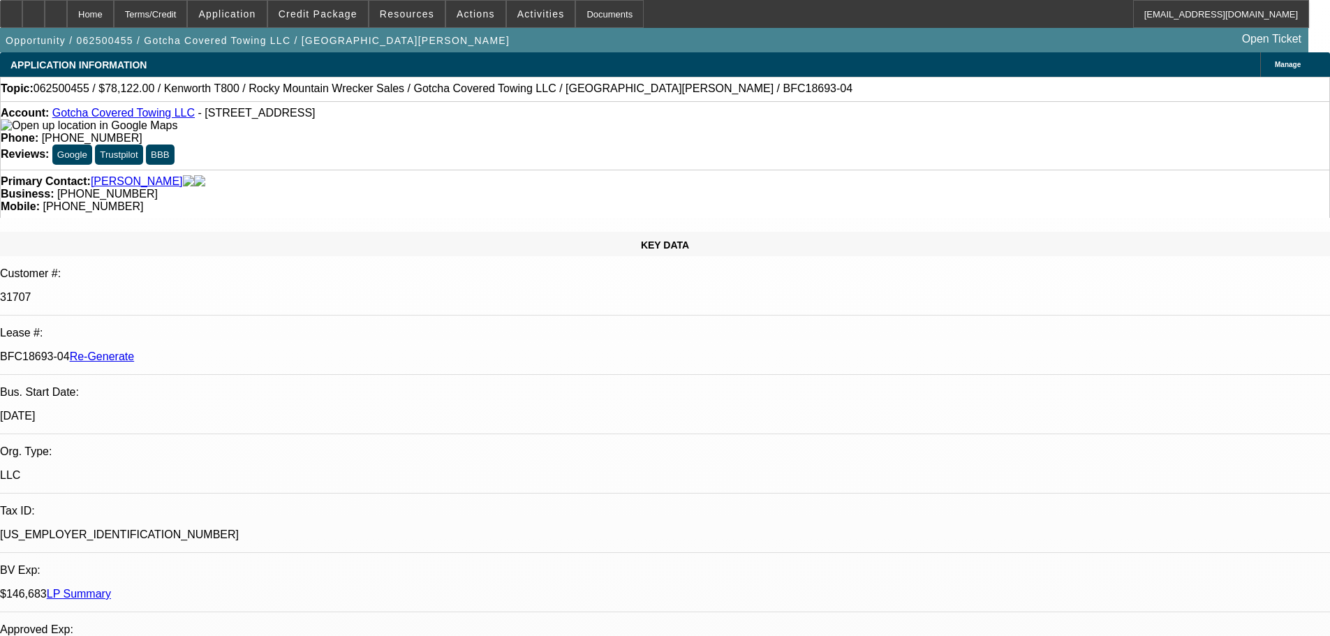
select select "4"
click at [530, 10] on span "Activities" at bounding box center [540, 13] width 47 height 11
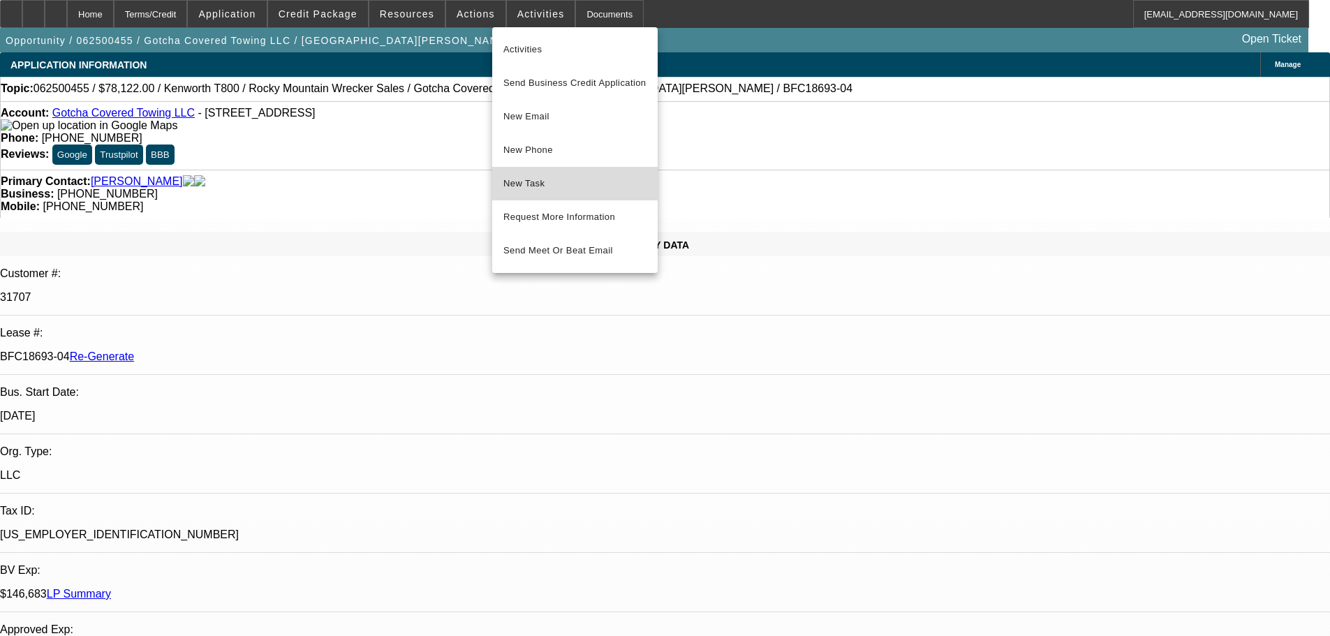
click at [539, 185] on span "New Task" at bounding box center [574, 183] width 143 height 17
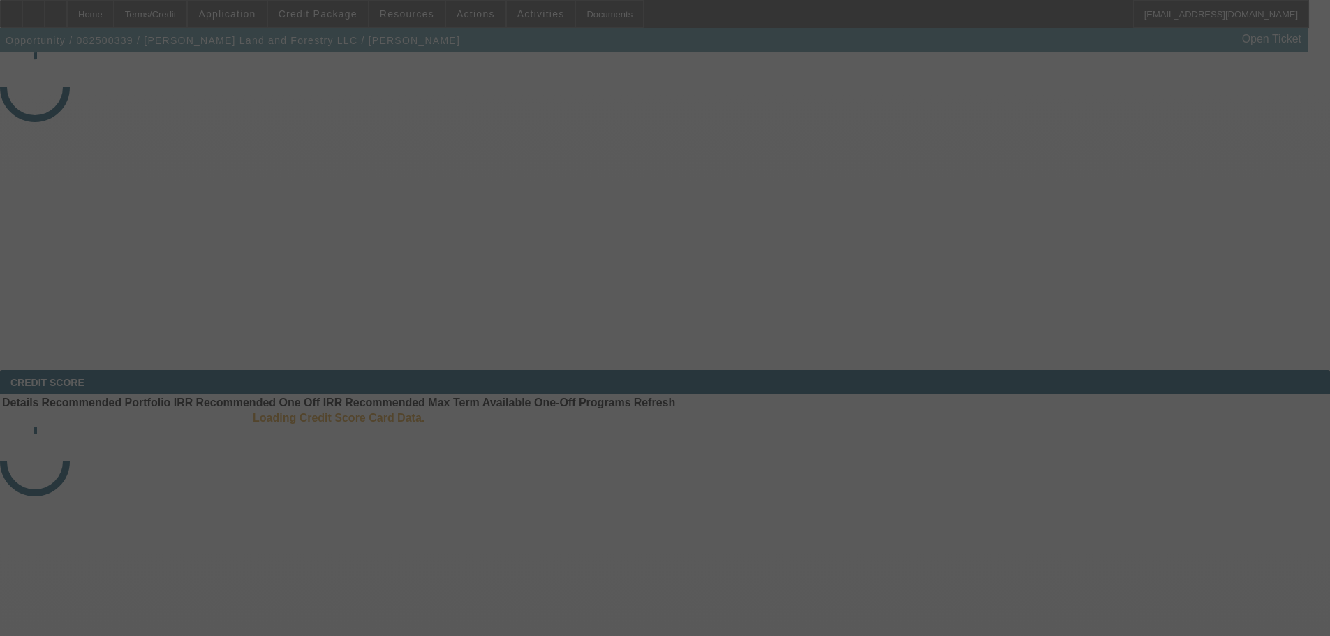
select select "4"
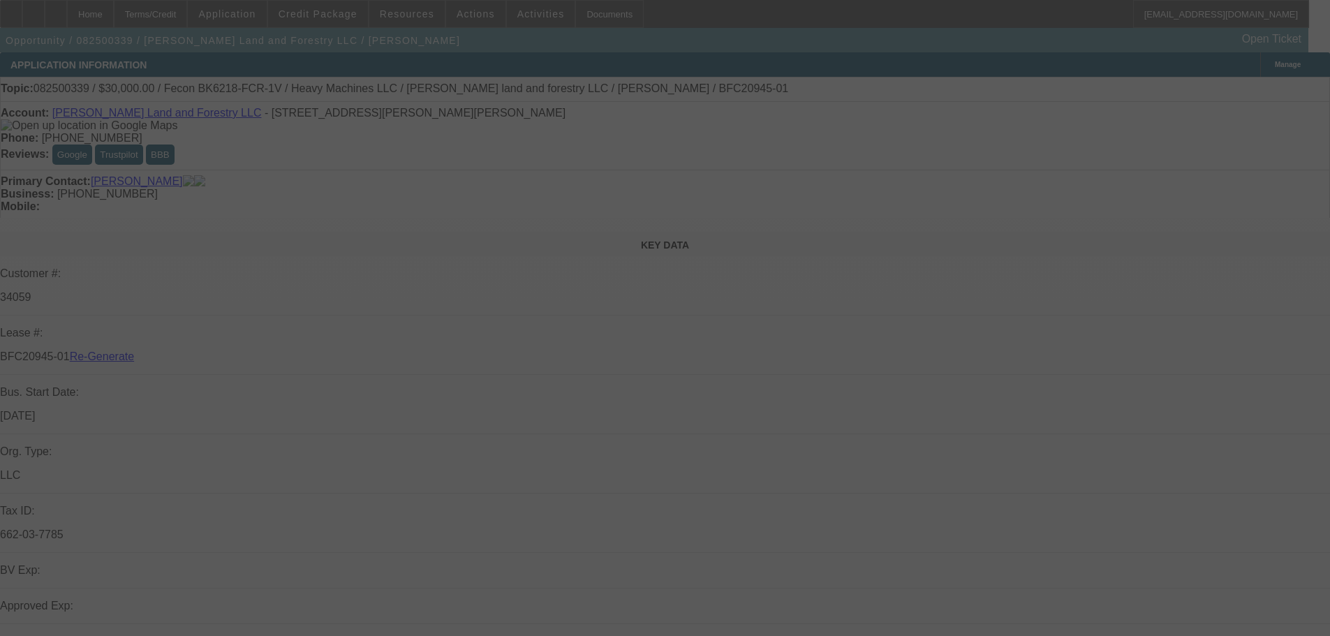
select select "0"
select select "2"
select select "0"
select select "6"
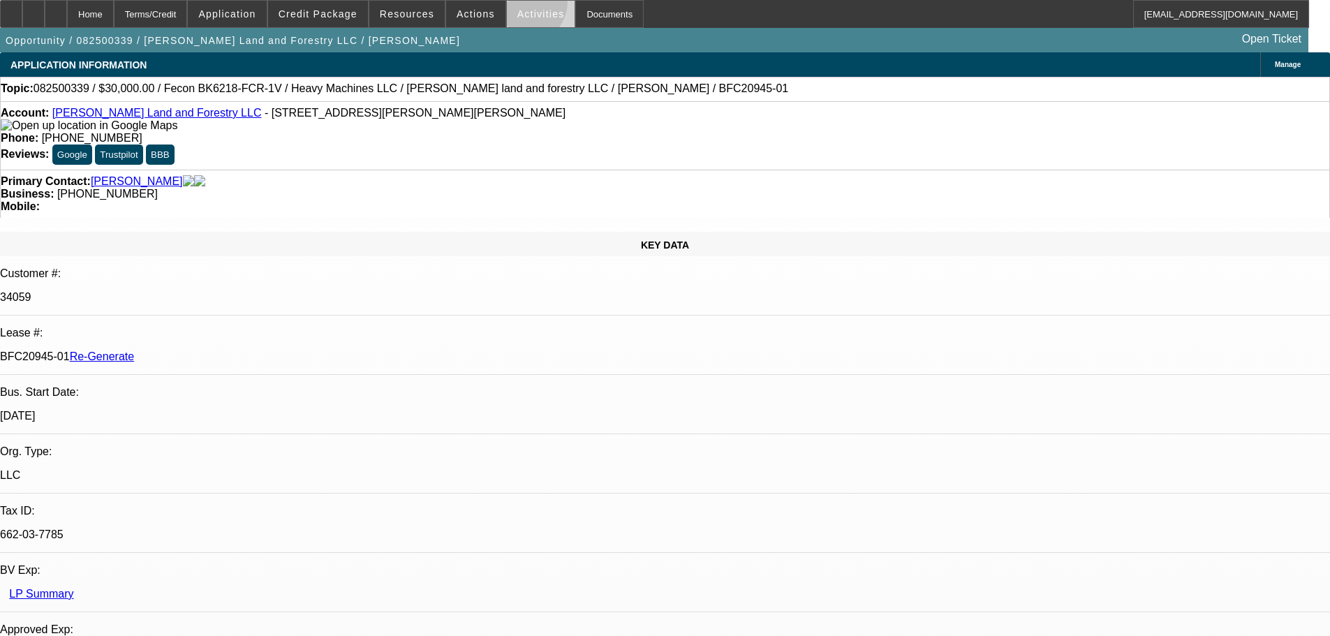
click at [510, 5] on span at bounding box center [541, 13] width 68 height 33
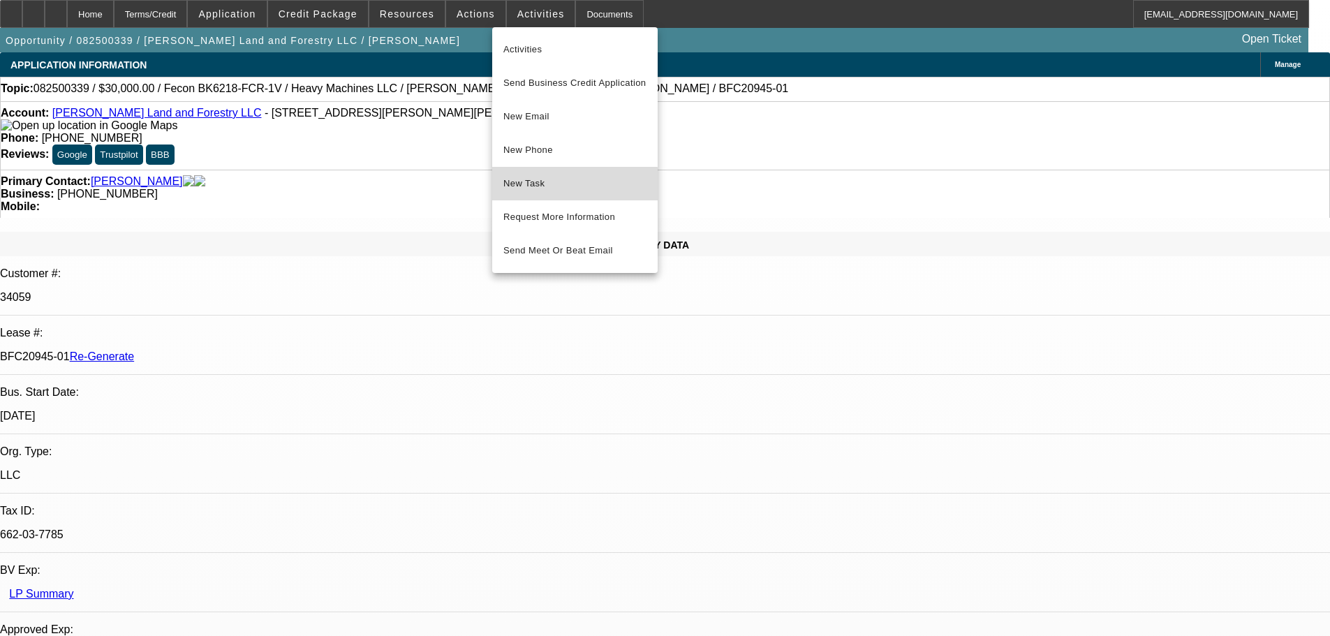
click at [549, 185] on span "New Task" at bounding box center [574, 183] width 143 height 17
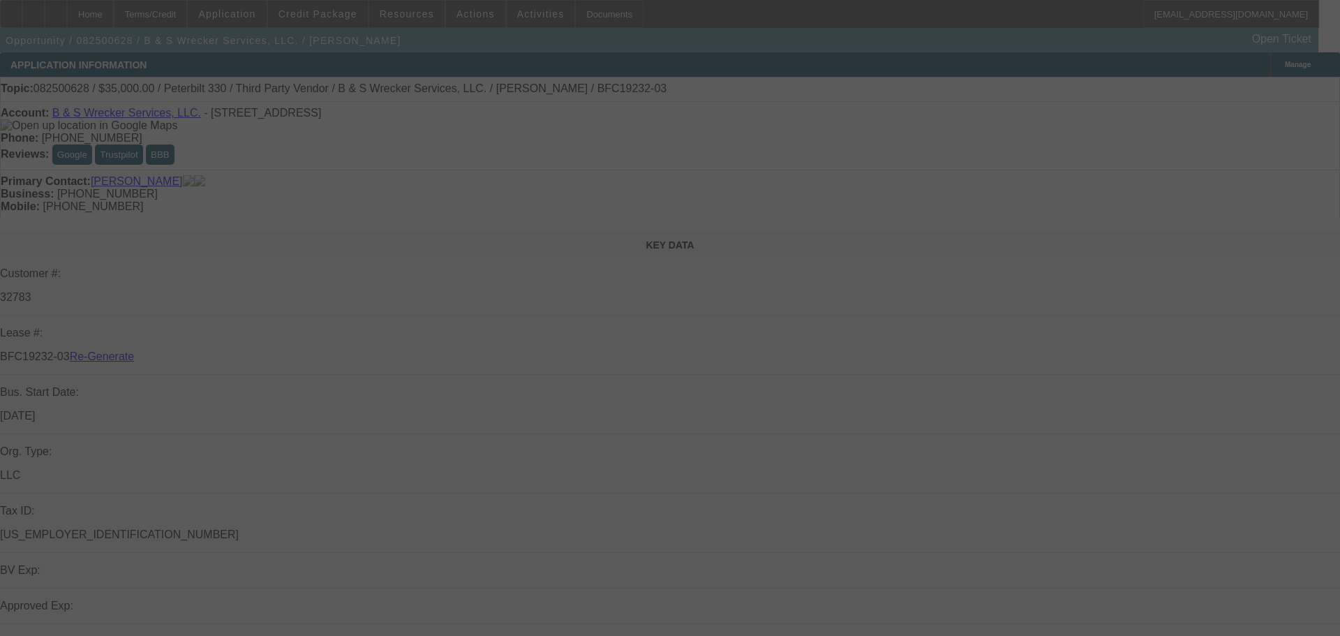
select select "4"
select select "0"
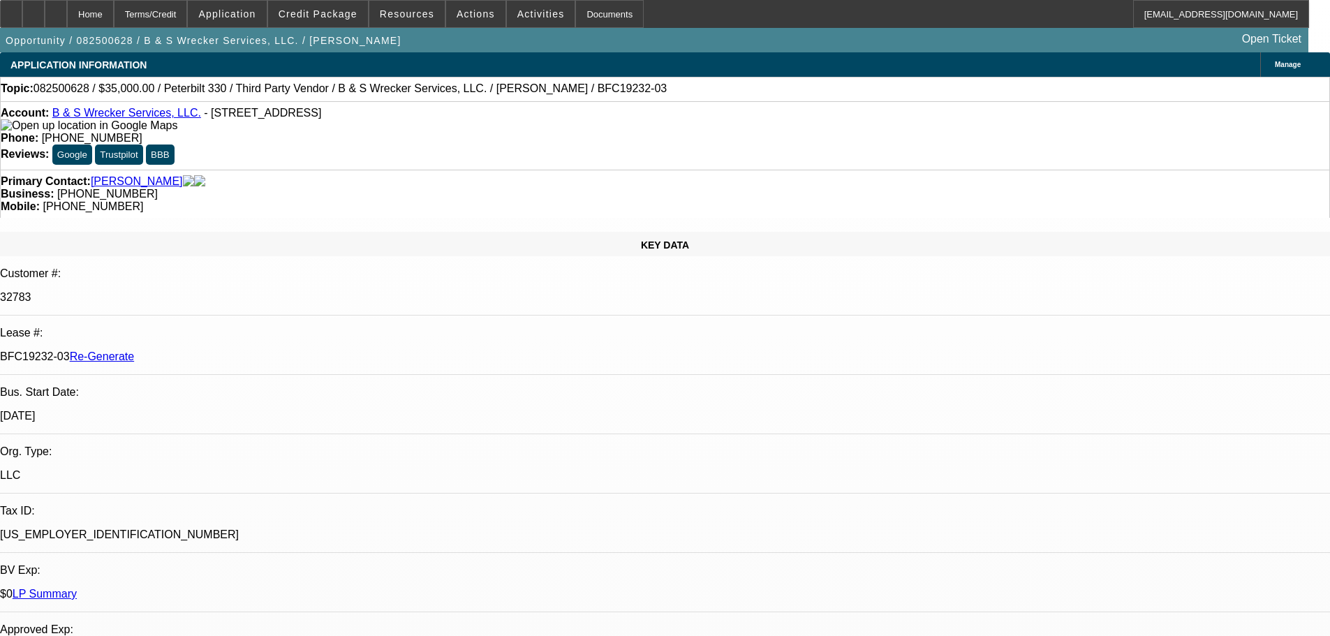
select select "1"
select select "6"
click at [507, 13] on span at bounding box center [541, 13] width 68 height 33
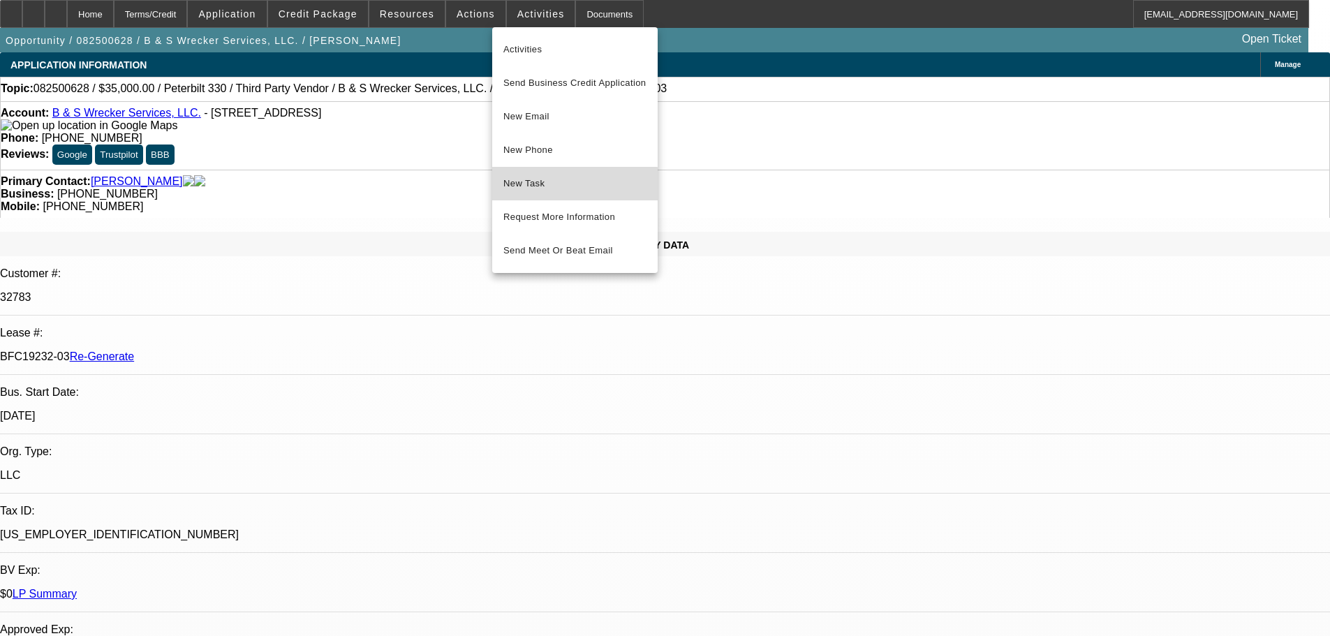
click at [541, 186] on span "New Task" at bounding box center [574, 183] width 143 height 17
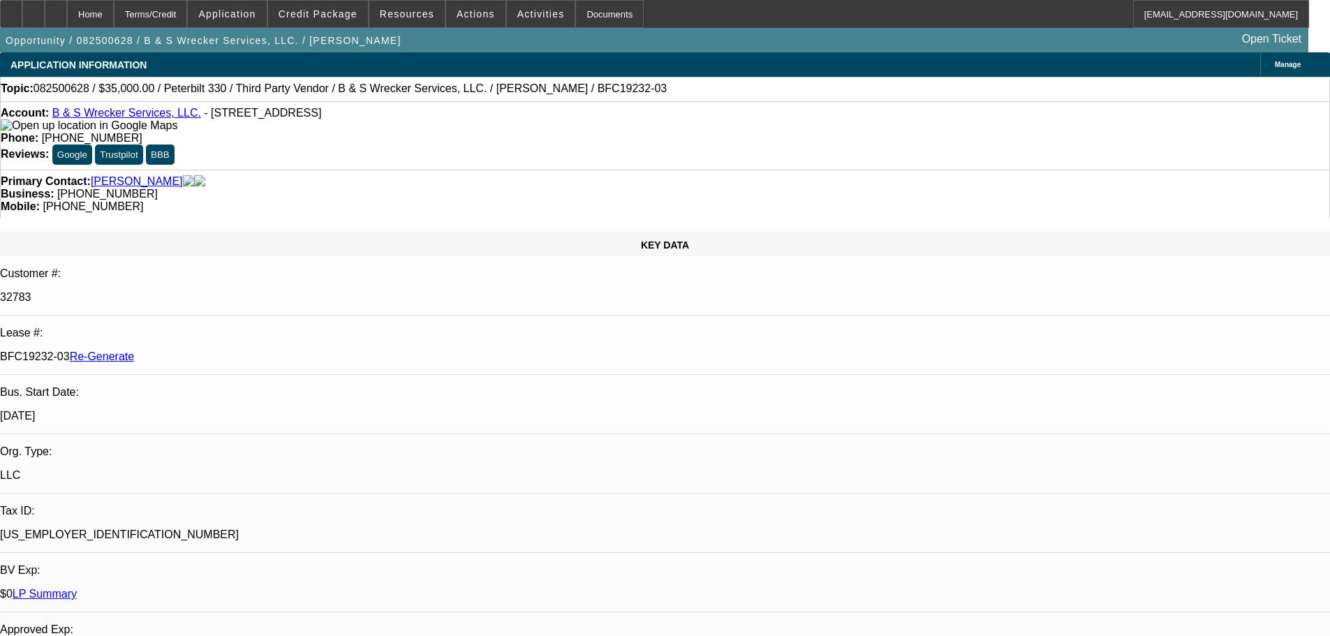
scroll to position [70, 0]
